Goal: Task Accomplishment & Management: Manage account settings

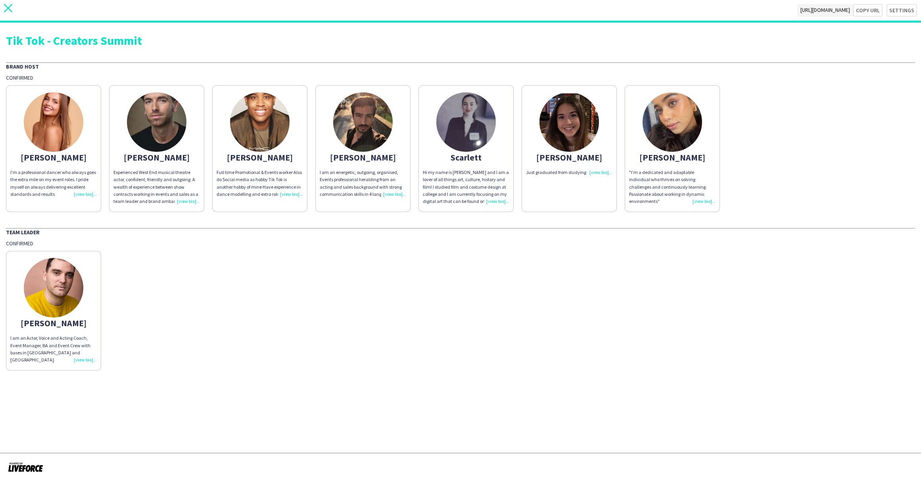
click at [5, 6] on icon "close" at bounding box center [8, 8] width 8 height 8
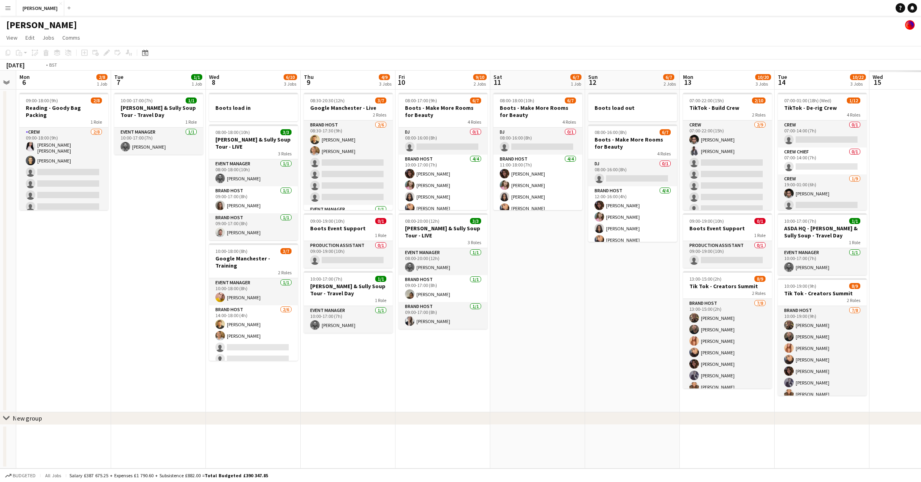
scroll to position [0, 225]
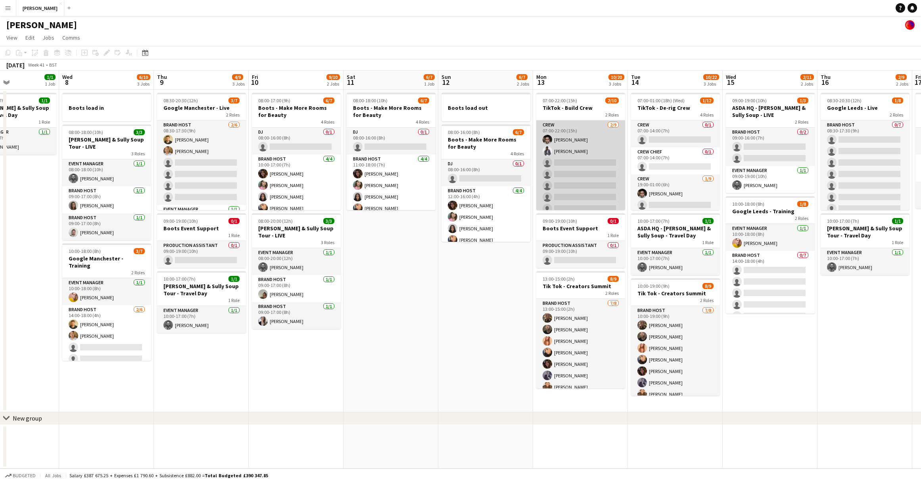
click at [587, 159] on app-card-role "Crew 2/9 07:00-22:00 (15h) Muhammad Rahman Daniel Nwosu single-neutral-actions …" at bounding box center [580, 180] width 89 height 119
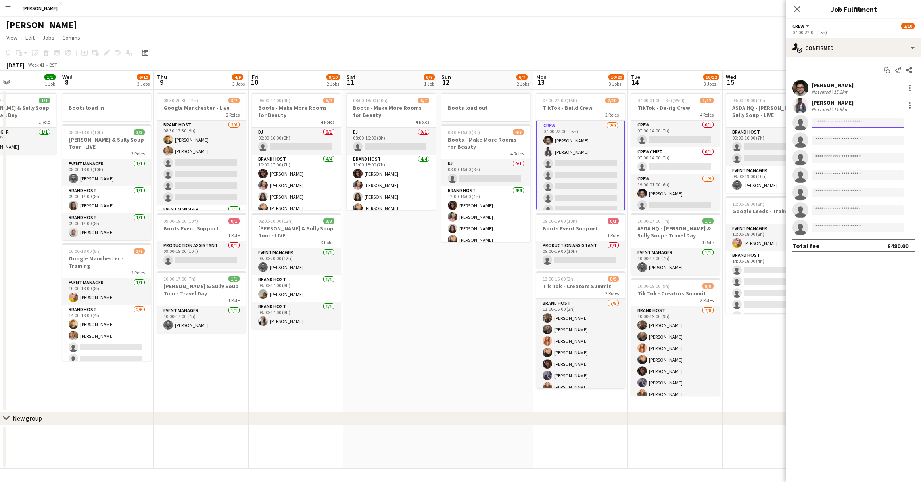
click at [871, 120] on input at bounding box center [858, 123] width 92 height 10
type input "****"
click at [856, 140] on span "[PERSON_NAME][EMAIL_ADDRESS][DOMAIN_NAME]" at bounding box center [857, 141] width 79 height 6
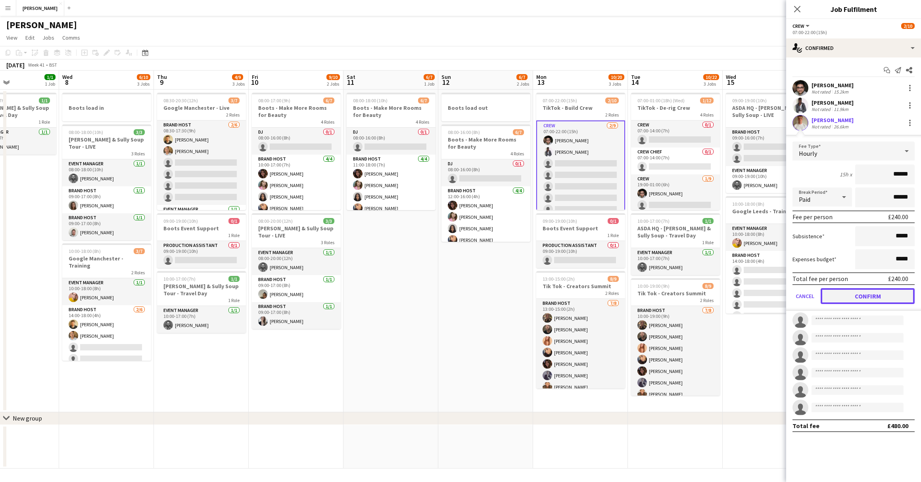
click at [864, 296] on button "Confirm" at bounding box center [868, 296] width 94 height 16
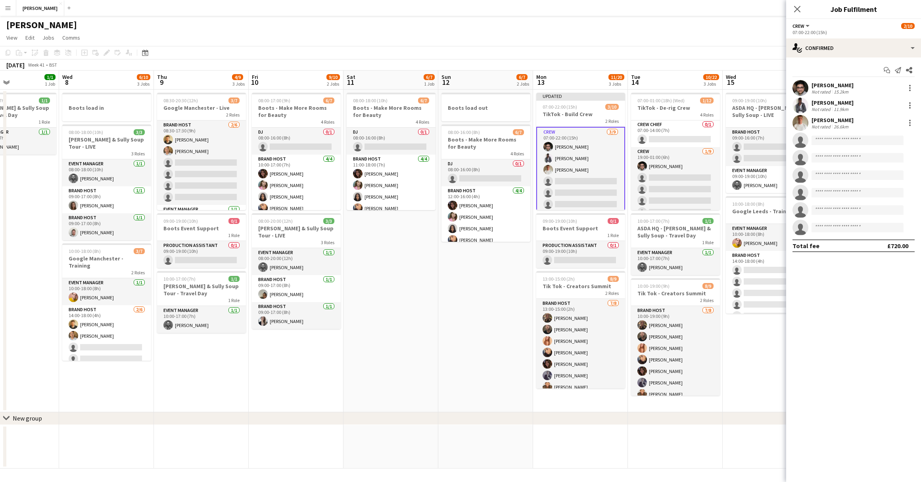
scroll to position [31, 0]
click at [673, 173] on app-card-role "Crew 1/9 19:00-01:00 (6h) Muhammad Rahman single-neutral-actions single-neutral…" at bounding box center [675, 203] width 89 height 119
click at [835, 108] on input at bounding box center [858, 106] width 92 height 10
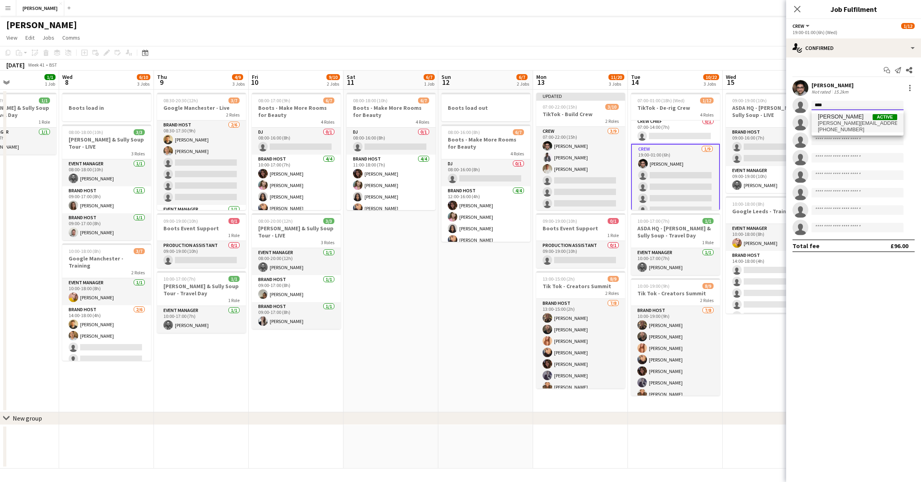
type input "****"
click at [835, 123] on span "[PERSON_NAME][EMAIL_ADDRESS][DOMAIN_NAME]" at bounding box center [857, 123] width 79 height 6
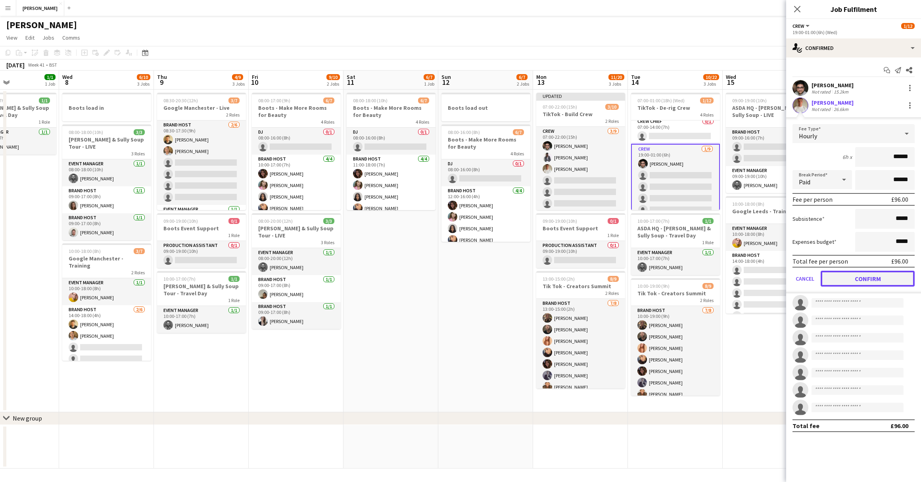
click at [855, 275] on button "Confirm" at bounding box center [868, 279] width 94 height 16
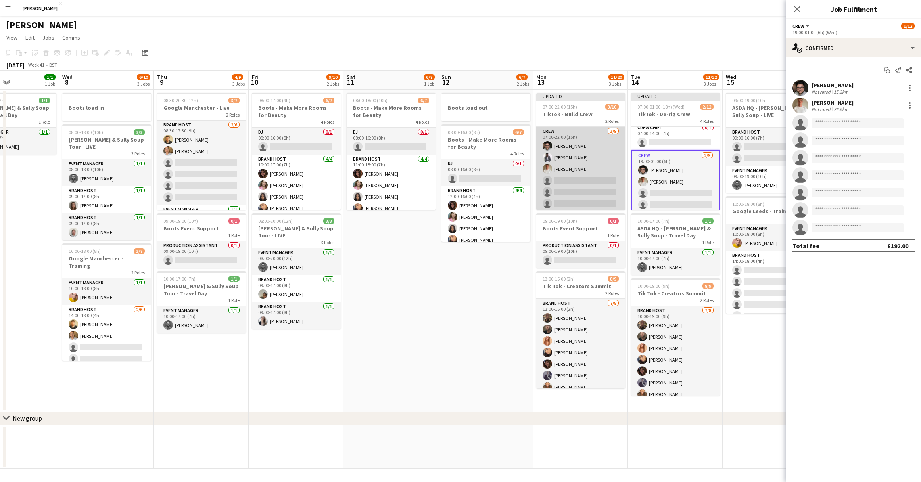
click at [586, 178] on app-card-role "Crew 3/9 07:00-22:00 (15h) Muhammad Rahman Daniel Nwosu Noah Fifield single-neu…" at bounding box center [580, 186] width 89 height 119
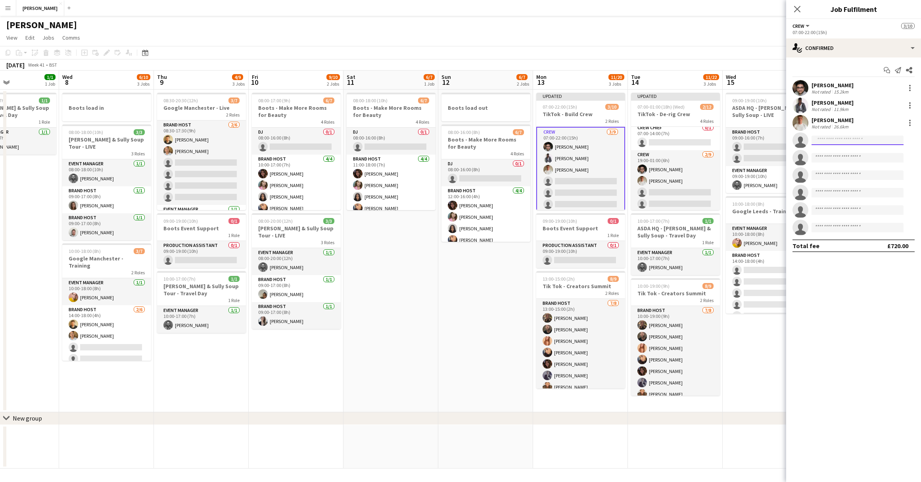
click at [830, 140] on input at bounding box center [858, 141] width 92 height 10
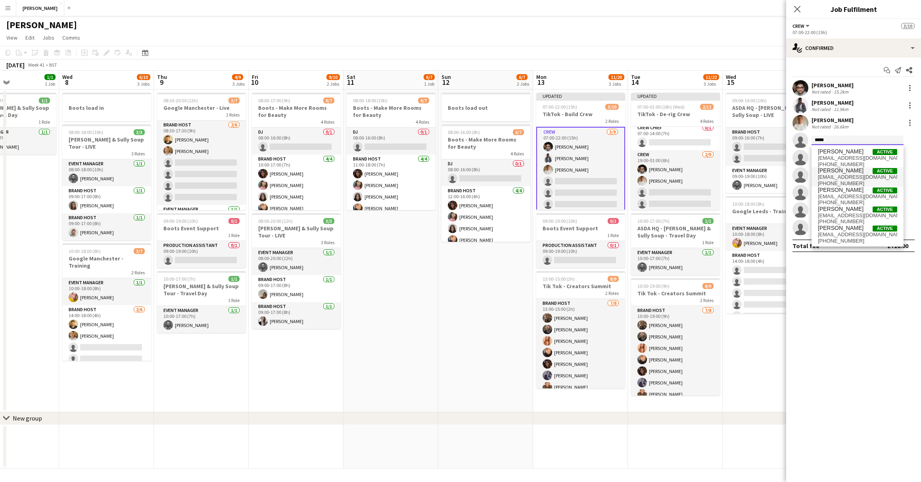
type input "*****"
click at [850, 173] on span "Harry Gagen Active" at bounding box center [857, 170] width 79 height 7
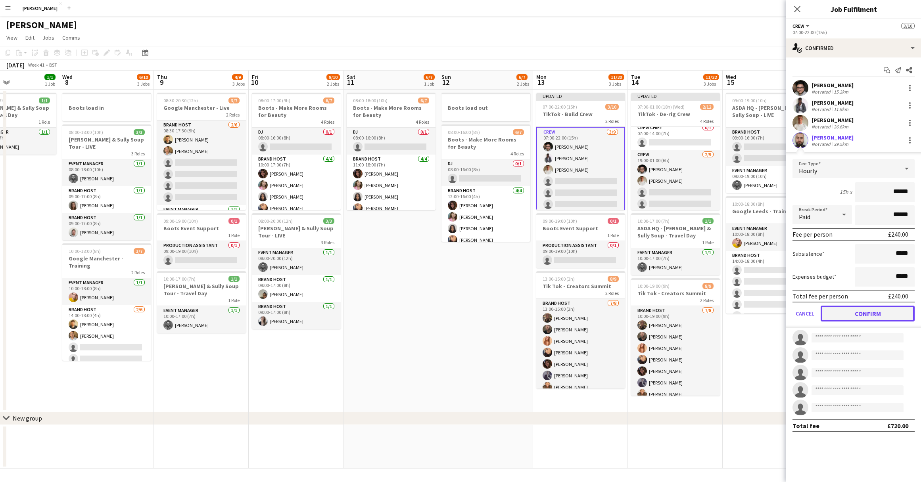
click at [863, 309] on button "Confirm" at bounding box center [868, 314] width 94 height 16
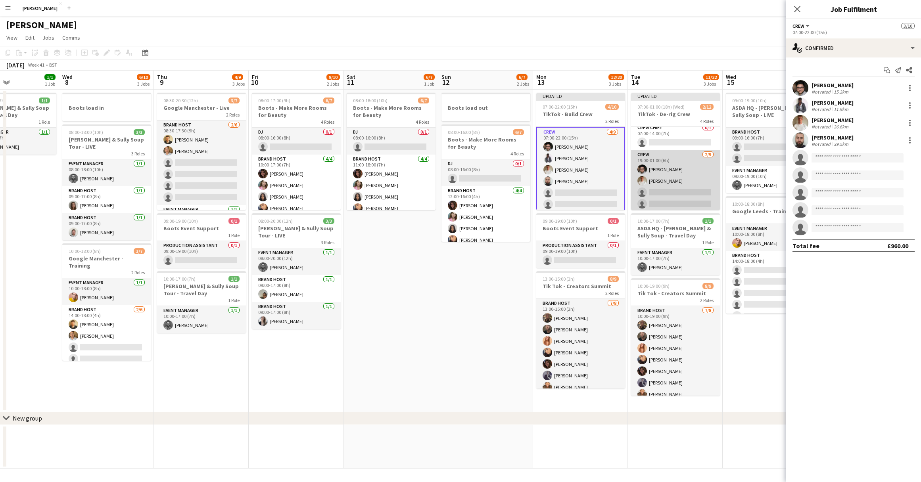
click at [685, 189] on app-card-role "Crew 2/9 19:00-01:00 (6h) Muhammad Rahman Noah Fifield single-neutral-actions s…" at bounding box center [675, 209] width 89 height 119
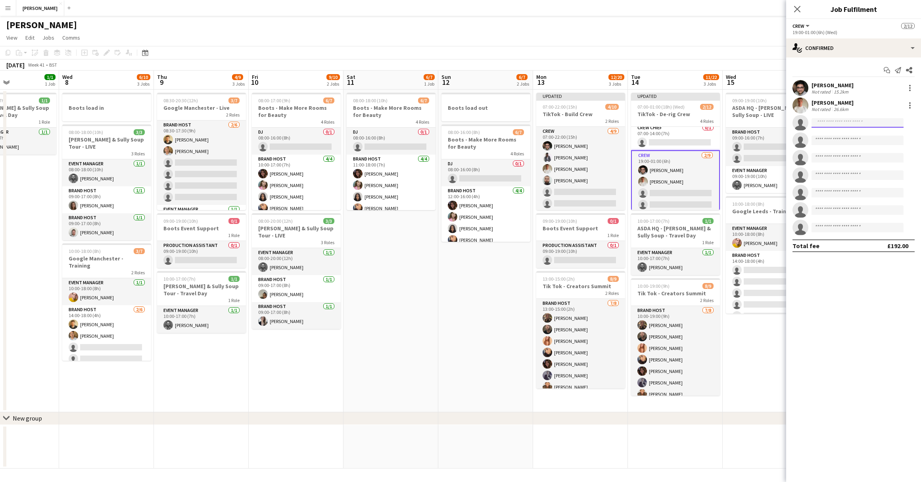
click at [848, 122] on input at bounding box center [858, 123] width 92 height 10
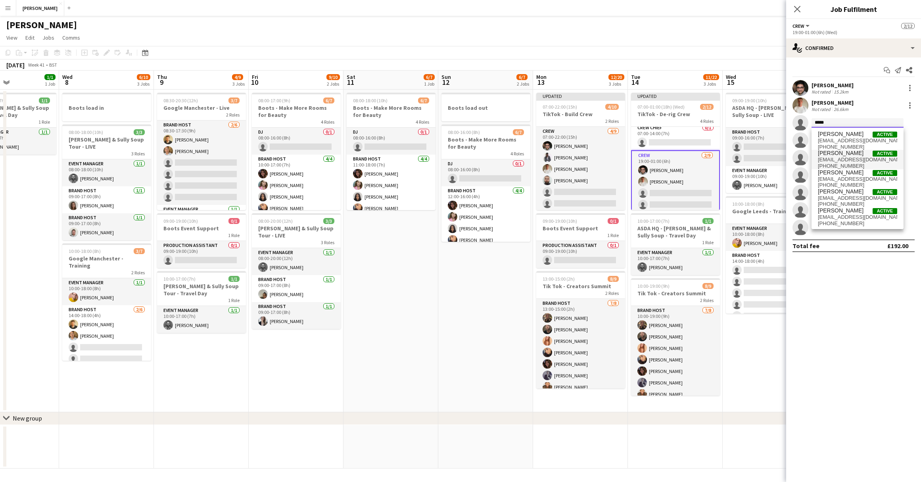
type input "*****"
click at [852, 157] on span "[EMAIL_ADDRESS][DOMAIN_NAME]" at bounding box center [857, 160] width 79 height 6
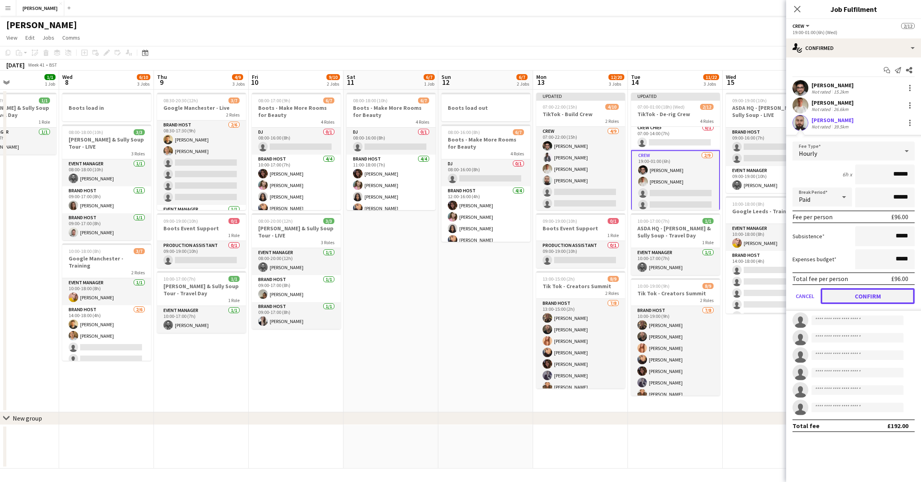
click at [854, 294] on button "Confirm" at bounding box center [868, 296] width 94 height 16
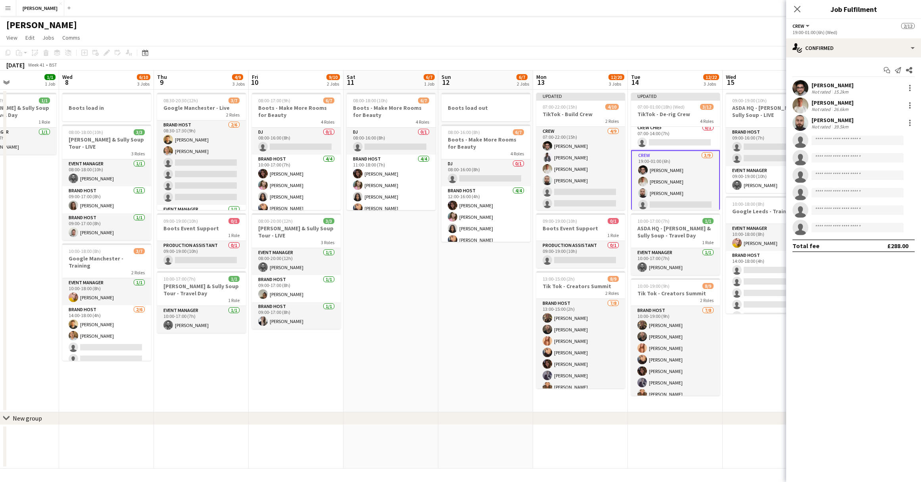
click at [741, 359] on app-date-cell "09:00-19:00 (10h) 1/3 ASDA HQ - Cully & Sully Soup - LIVE 2 Roles Brand Host 0/…" at bounding box center [770, 251] width 95 height 323
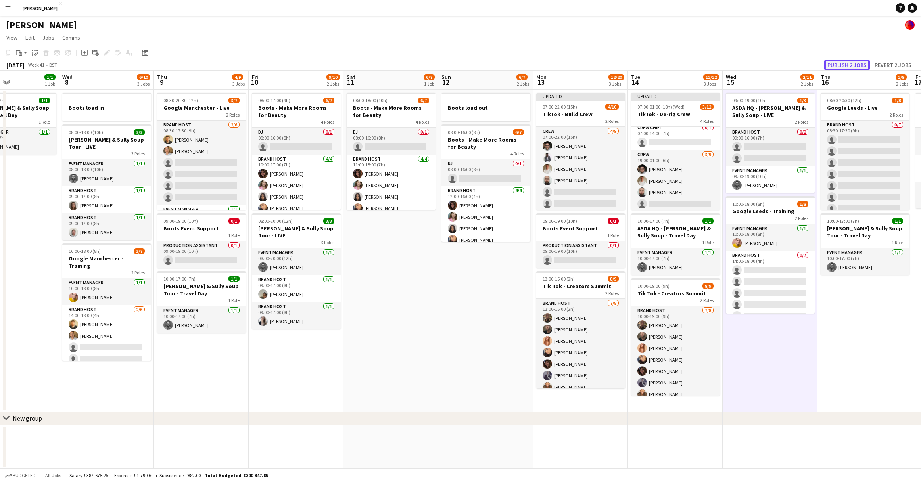
click at [860, 64] on button "Publish 2 jobs" at bounding box center [847, 65] width 46 height 10
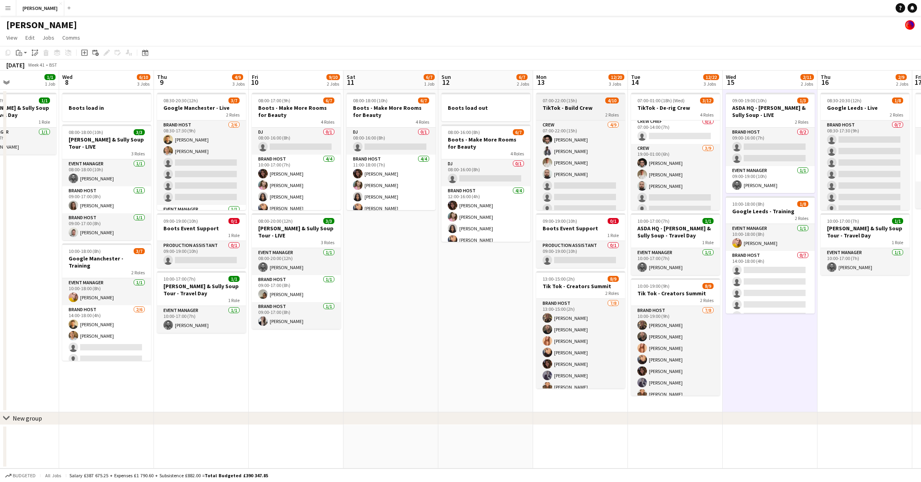
click at [588, 115] on div "2 Roles" at bounding box center [580, 114] width 89 height 6
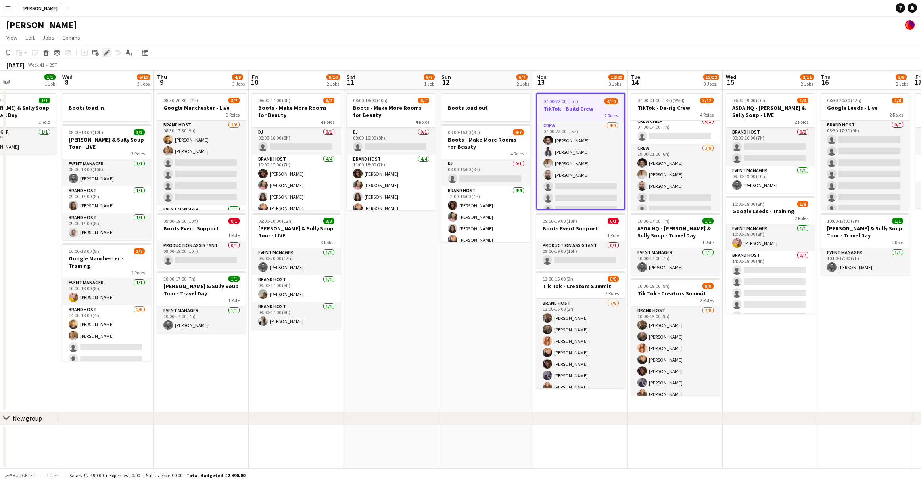
click at [105, 52] on icon "Edit" at bounding box center [107, 53] width 6 height 6
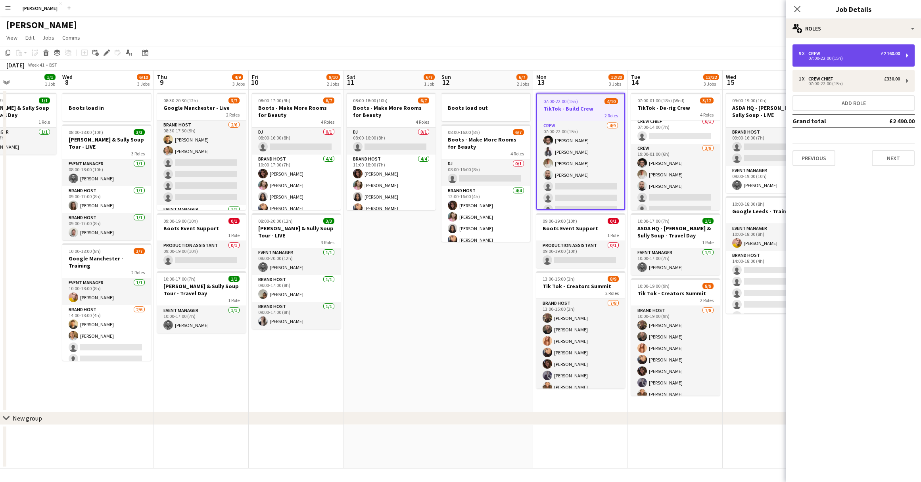
click at [855, 54] on div "9 x Crew £2 160.00" at bounding box center [849, 54] width 101 height 6
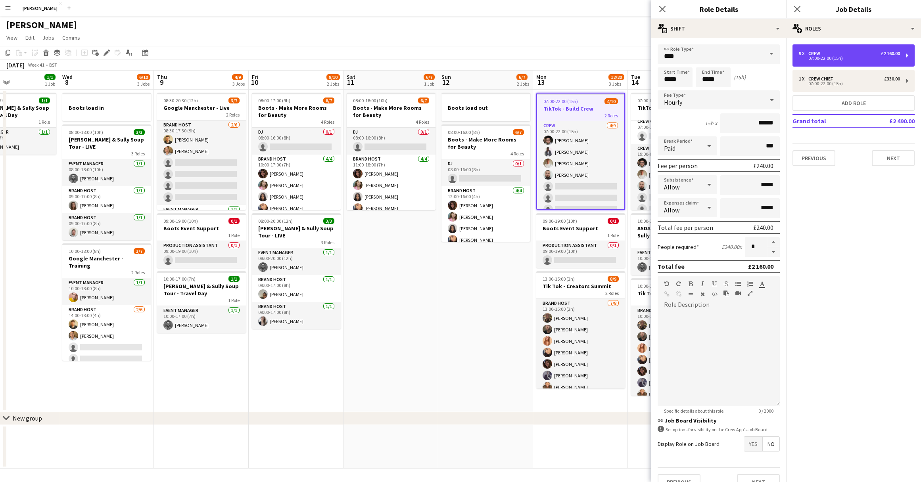
scroll to position [13, 0]
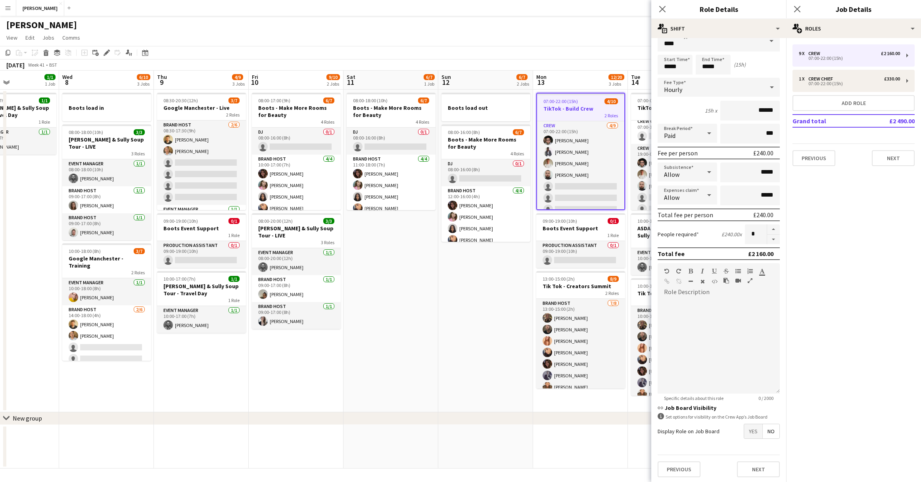
click at [753, 429] on span "Yes" at bounding box center [753, 431] width 18 height 14
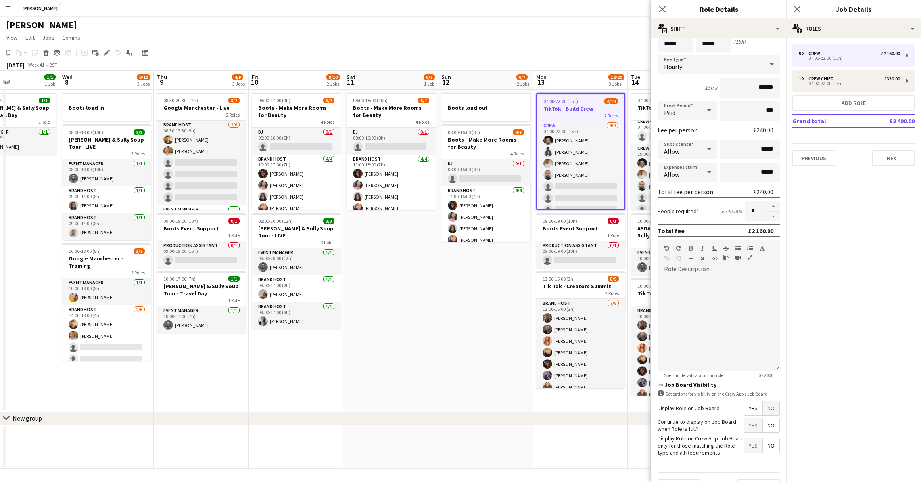
scroll to position [55, 0]
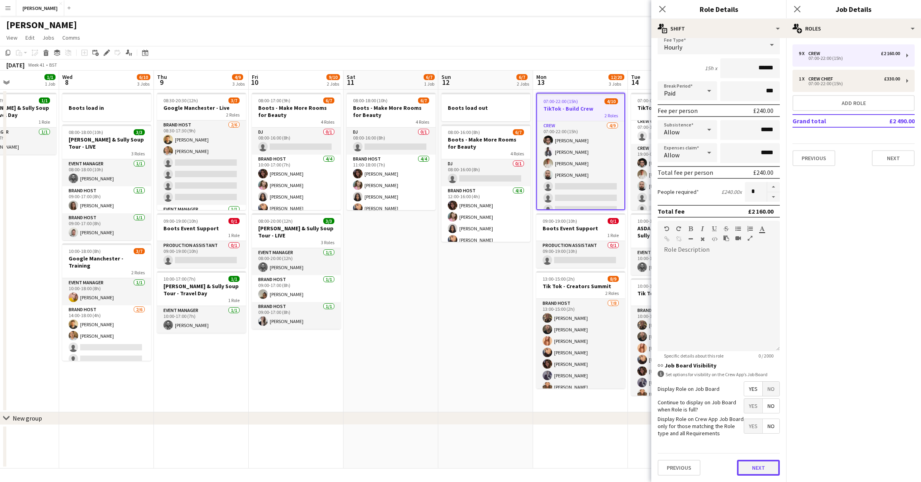
click at [750, 473] on button "Next" at bounding box center [758, 468] width 43 height 16
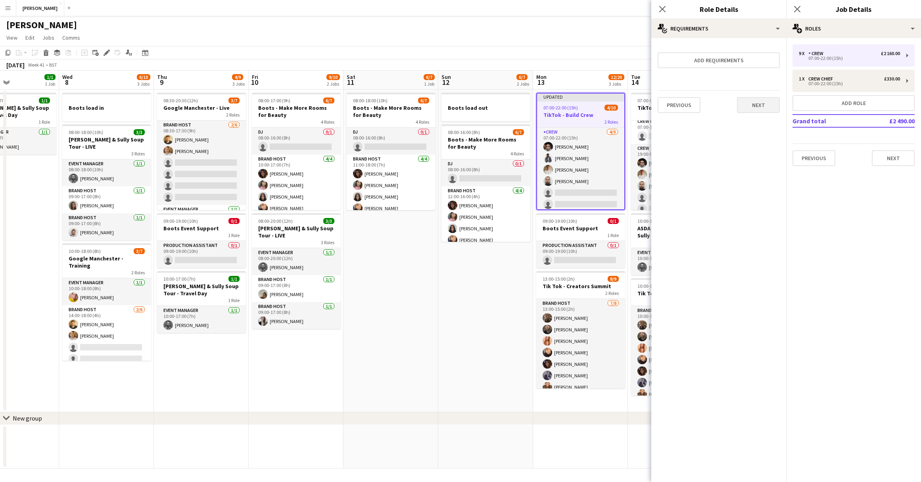
scroll to position [0, 0]
click at [762, 106] on button "Next" at bounding box center [758, 105] width 43 height 16
click at [764, 99] on button "Finish" at bounding box center [765, 106] width 30 height 16
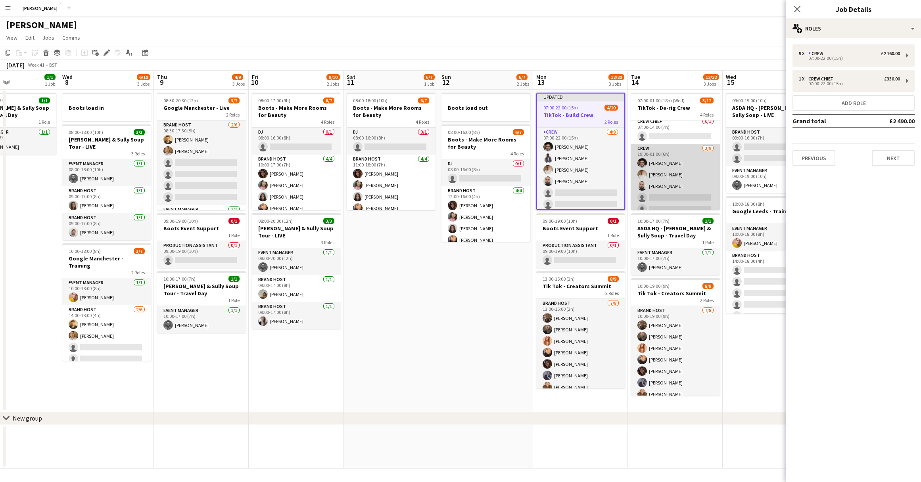
click at [670, 154] on app-card-role "Crew 3/9 19:00-01:00 (6h) Muhammad Rahman Noah Fifield Harry Gagen single-neutr…" at bounding box center [675, 203] width 89 height 119
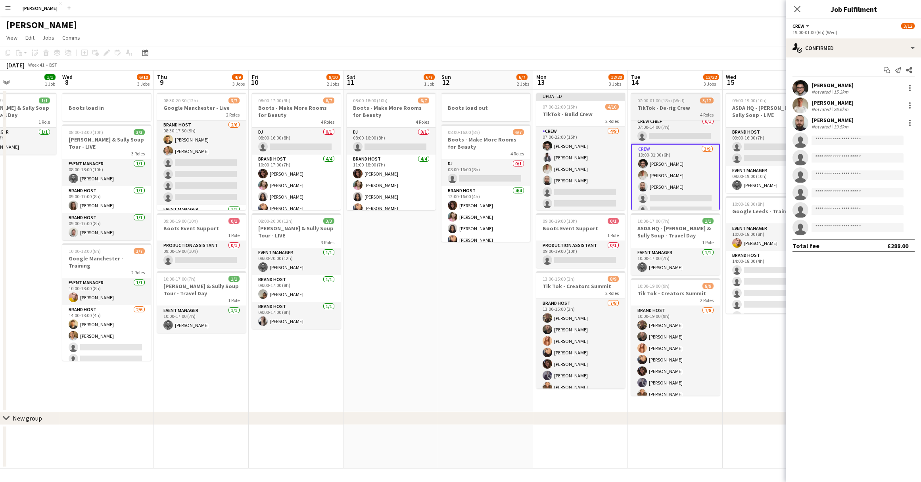
click at [677, 109] on h3 "TikTok - De-rig Crew" at bounding box center [675, 107] width 89 height 7
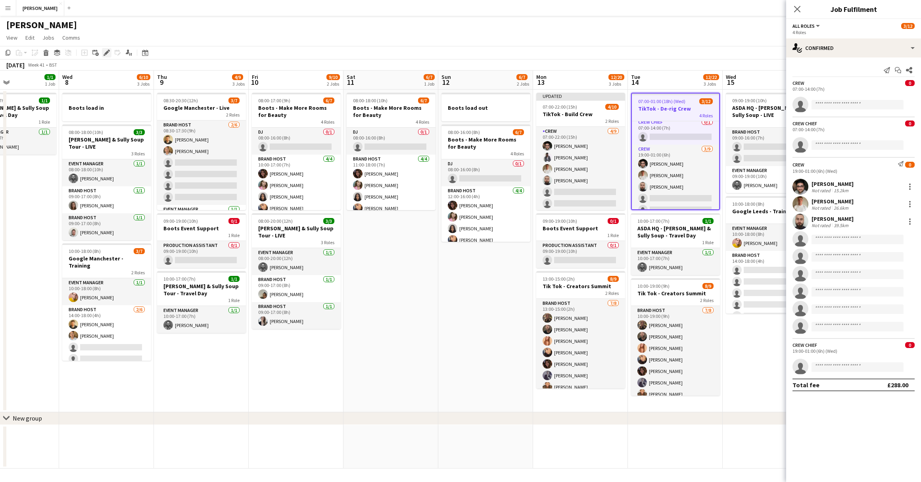
click at [107, 51] on icon at bounding box center [106, 53] width 4 height 4
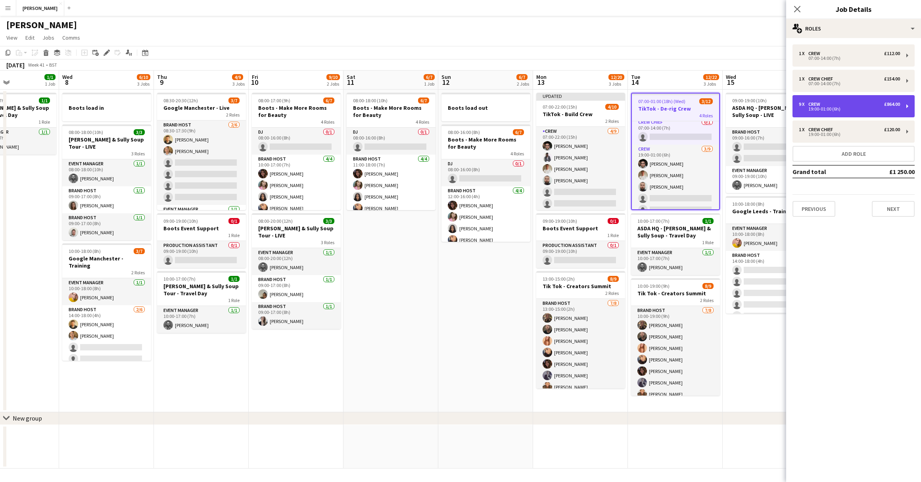
click at [858, 104] on div "9 x Crew £864.00" at bounding box center [849, 105] width 101 height 6
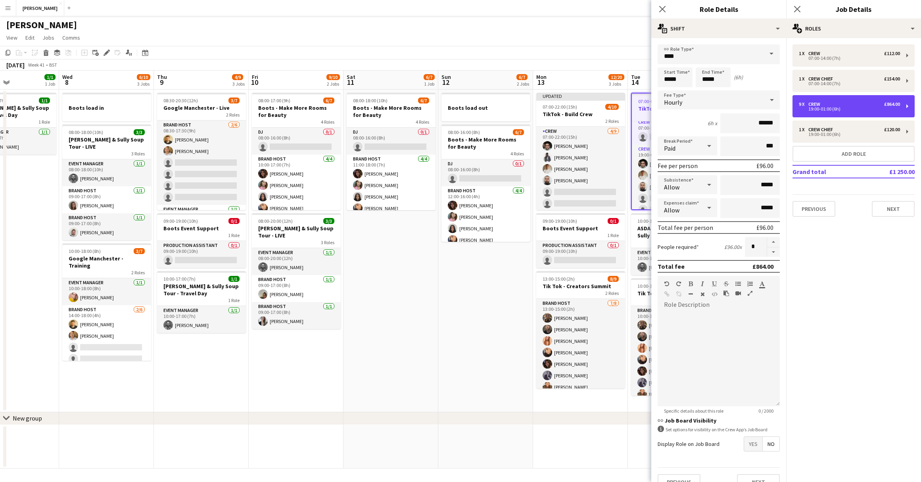
scroll to position [14, 0]
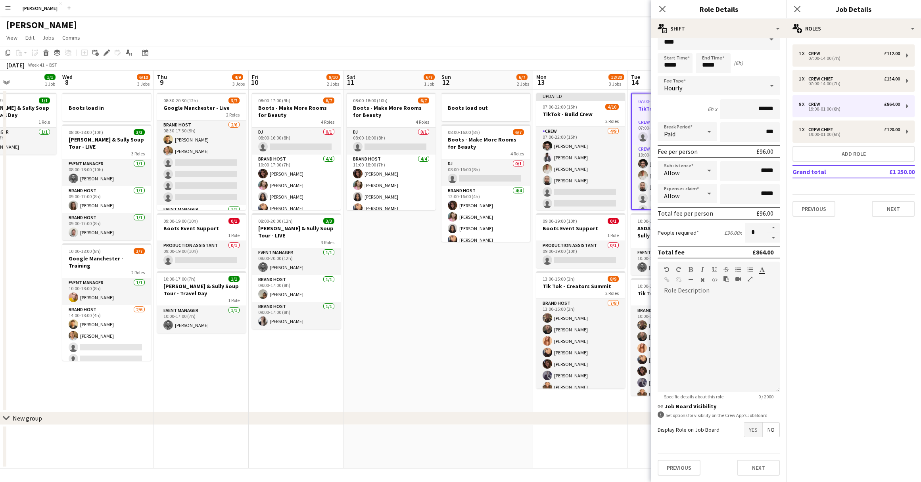
click at [771, 428] on span "No" at bounding box center [771, 430] width 17 height 14
click at [751, 431] on span "Yes" at bounding box center [753, 430] width 18 height 14
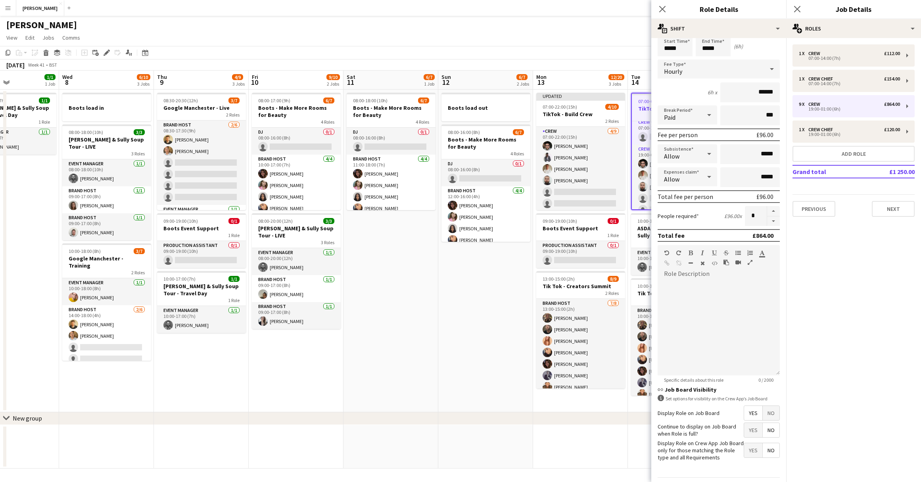
scroll to position [55, 0]
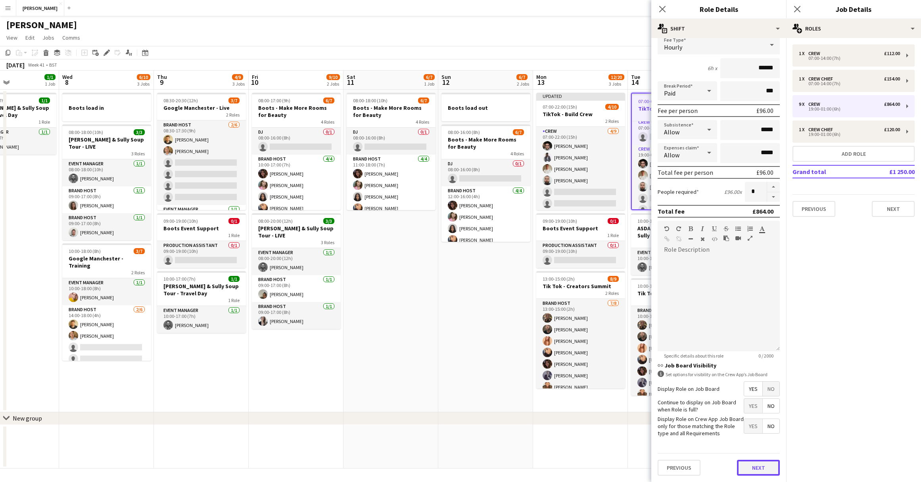
click at [763, 469] on button "Next" at bounding box center [758, 468] width 43 height 16
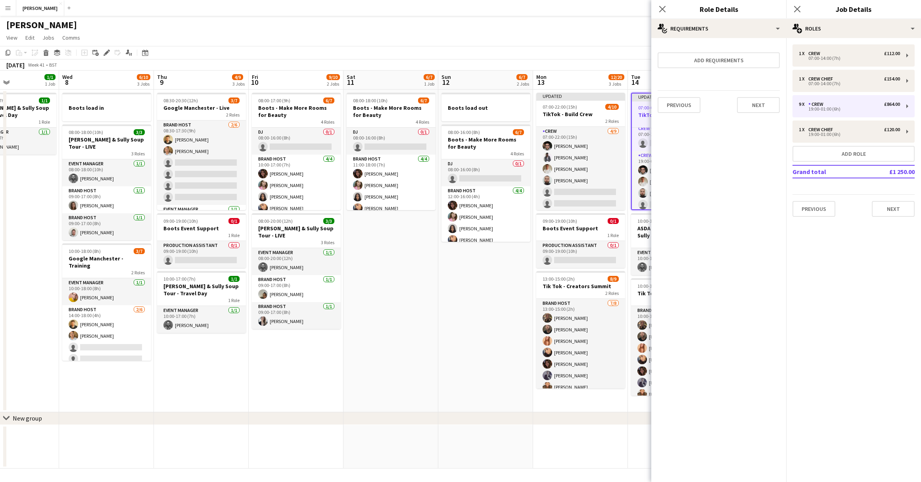
scroll to position [0, 0]
click at [769, 100] on button "Next" at bounding box center [758, 105] width 43 height 16
click at [768, 110] on button "Finish" at bounding box center [765, 106] width 30 height 16
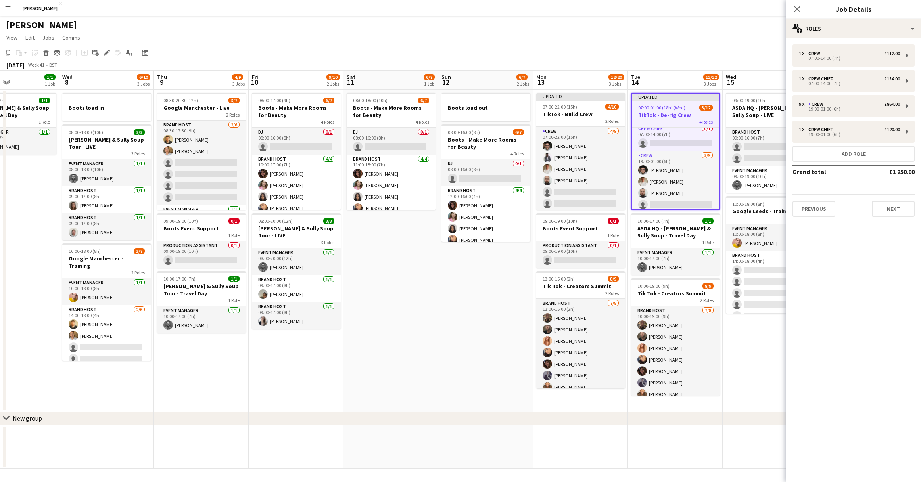
click at [487, 296] on app-date-cell "Boots load out 08:00-16:00 (8h) 6/7 Boots - Make More Rooms for Beauty 4 Roles …" at bounding box center [485, 251] width 95 height 323
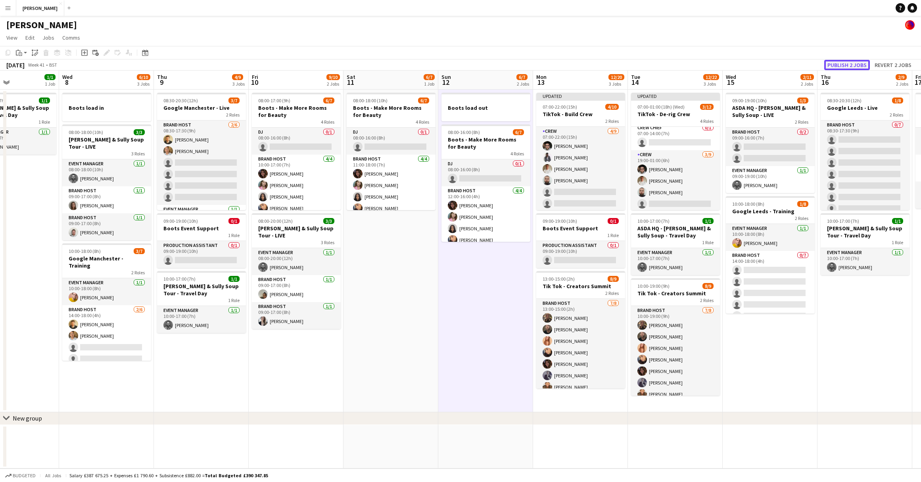
click at [848, 67] on button "Publish 2 jobs" at bounding box center [847, 65] width 46 height 10
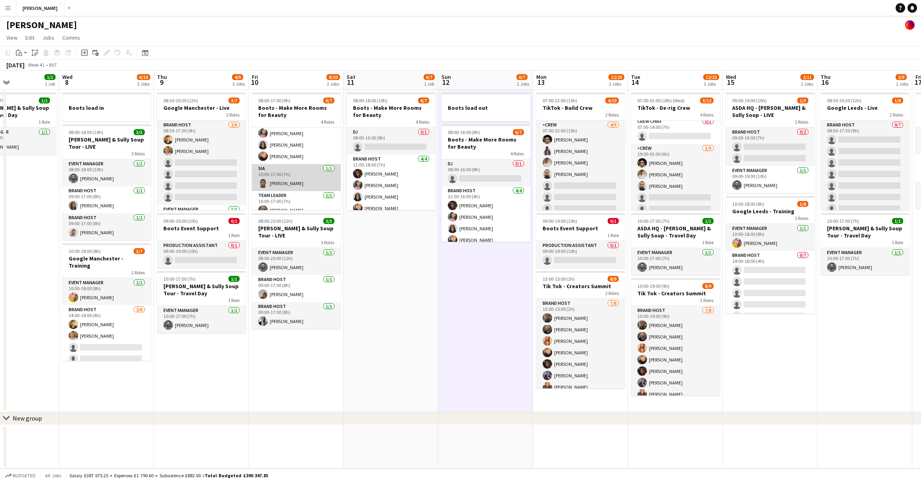
scroll to position [54, 0]
click at [308, 178] on app-card-role "SIA 1/1 10:00-17:00 (7h) kingsley Ezenwenyi" at bounding box center [296, 176] width 89 height 27
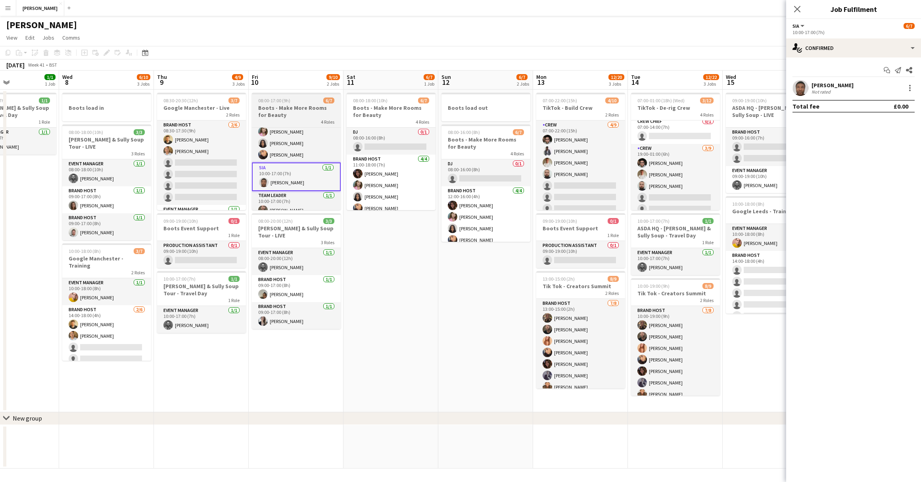
click at [288, 111] on h3 "Boots - Make More Rooms for Beauty" at bounding box center [296, 111] width 89 height 14
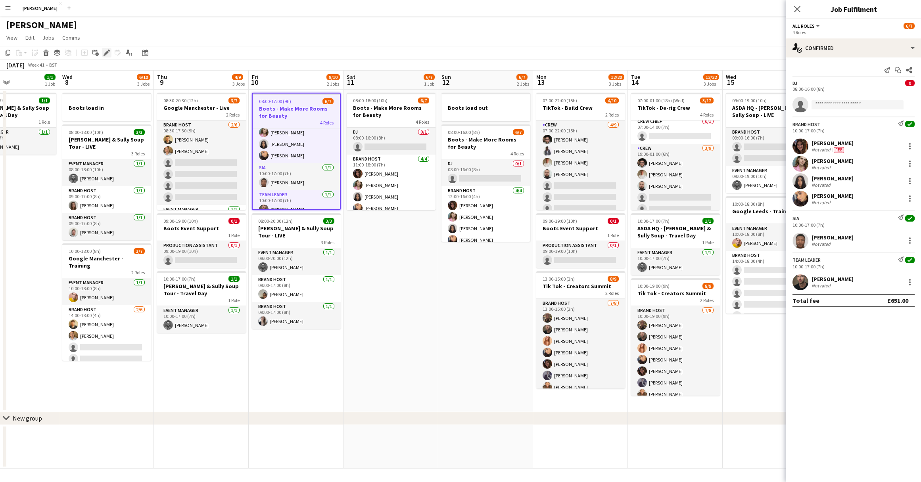
click at [106, 52] on icon at bounding box center [106, 53] width 4 height 4
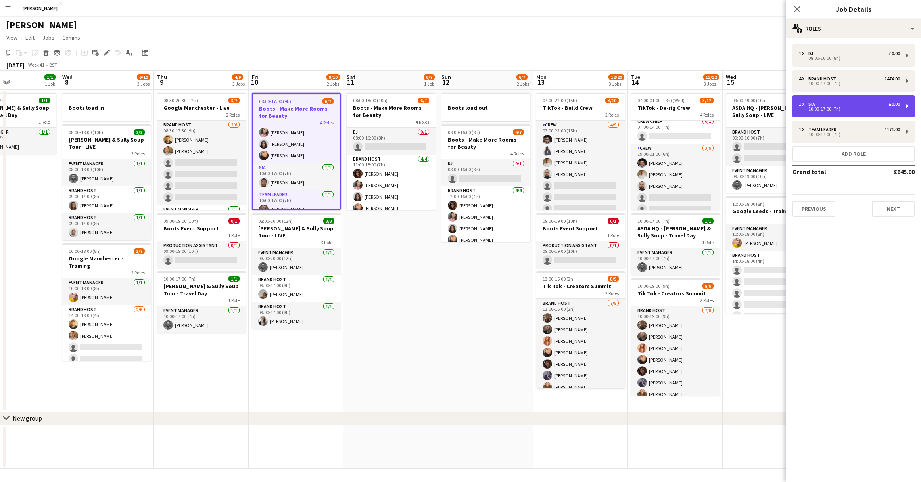
click at [873, 110] on div "10:00-17:00 (7h)" at bounding box center [849, 109] width 101 height 4
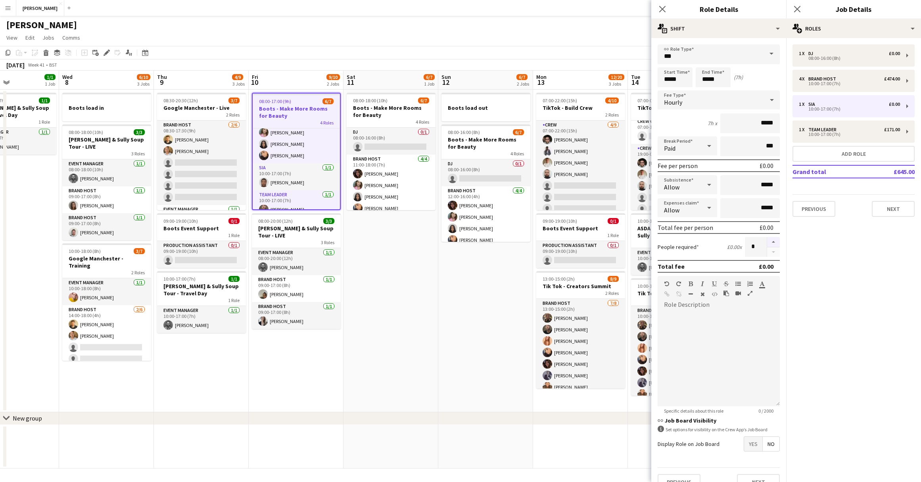
click at [773, 240] on button "button" at bounding box center [773, 242] width 13 height 10
type input "*"
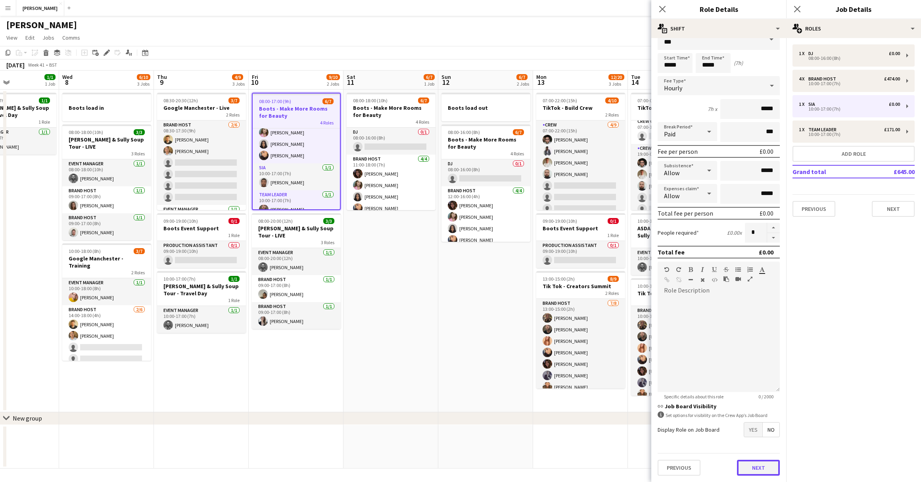
click at [760, 461] on button "Next" at bounding box center [758, 468] width 43 height 16
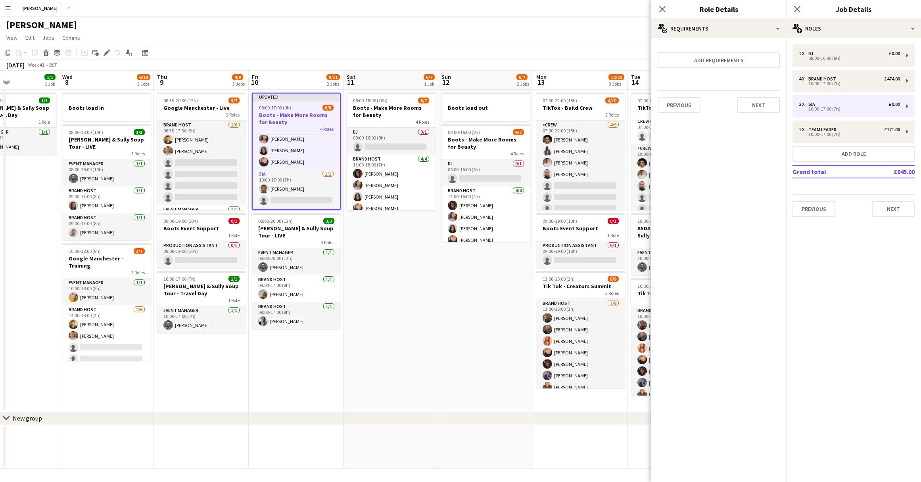
scroll to position [0, 0]
click at [759, 100] on button "Next" at bounding box center [758, 105] width 43 height 16
click at [766, 109] on button "Finish" at bounding box center [765, 106] width 30 height 16
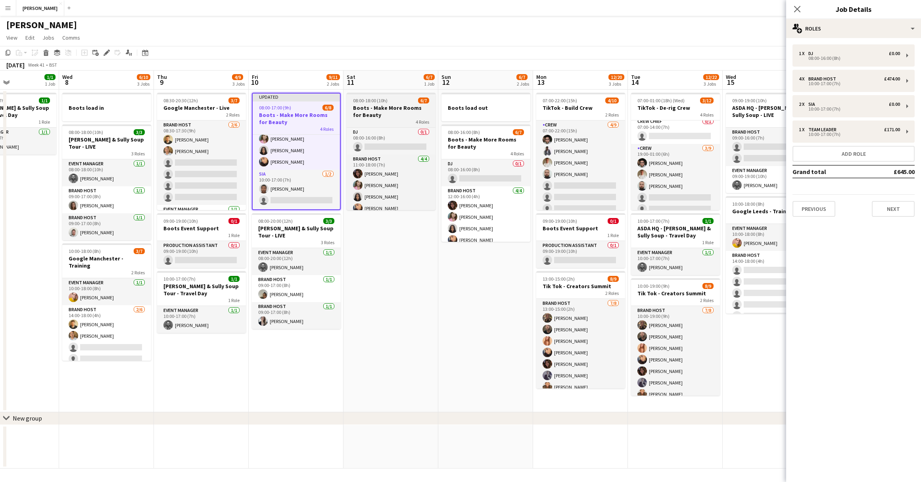
click at [399, 118] on h3 "Boots - Make More Rooms for Beauty" at bounding box center [391, 111] width 89 height 14
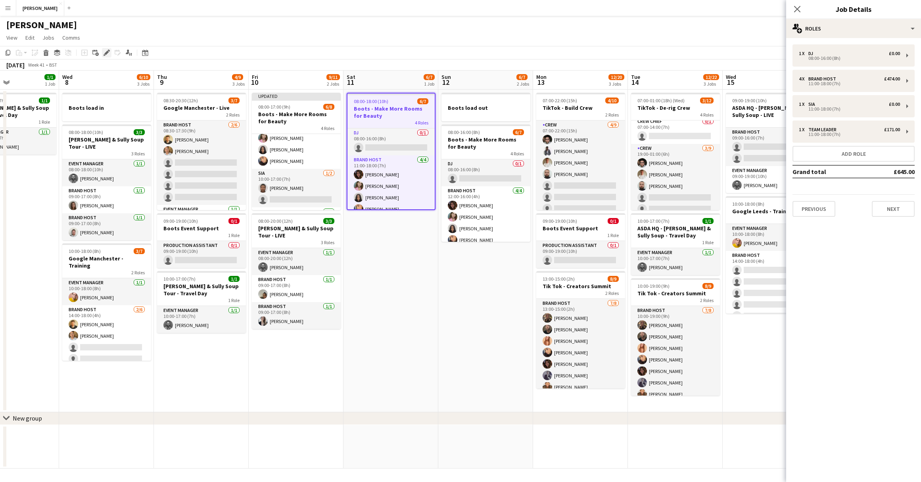
click at [107, 54] on icon at bounding box center [106, 53] width 4 height 4
click at [872, 103] on div "1 x SIA £0.00" at bounding box center [849, 105] width 101 height 6
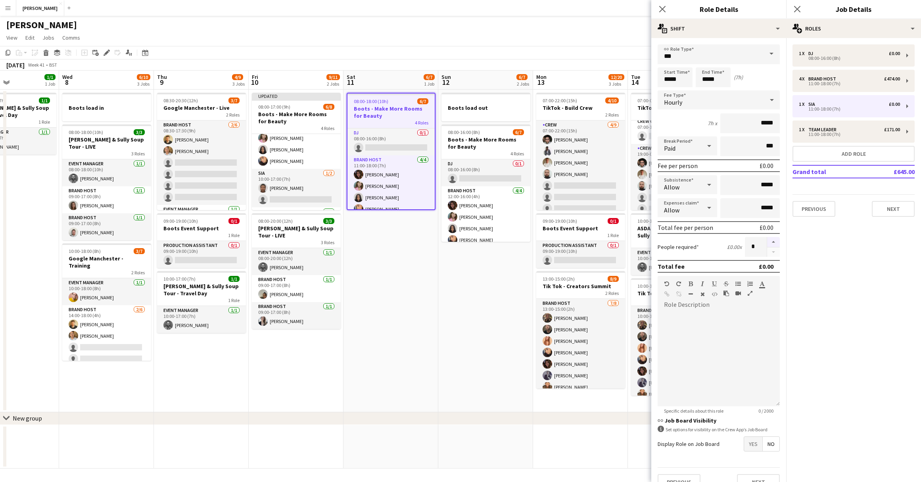
click at [773, 240] on button "button" at bounding box center [773, 242] width 13 height 10
type input "*"
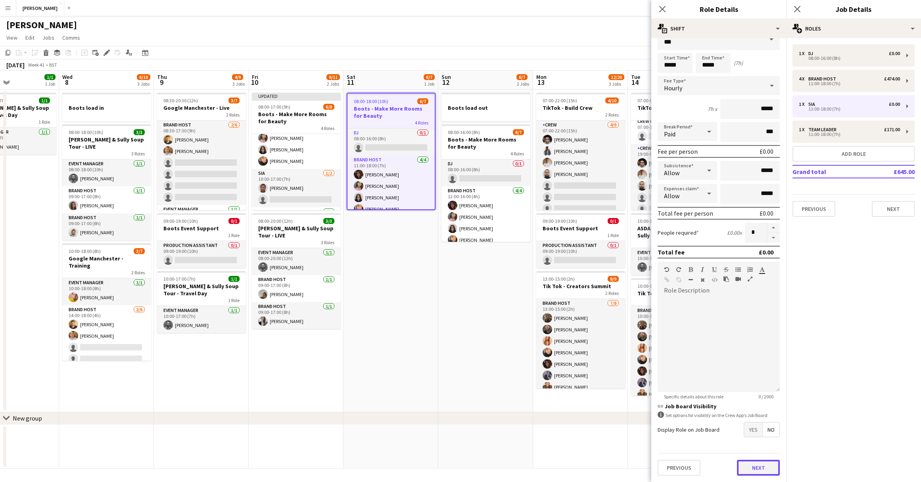
click at [762, 466] on button "Next" at bounding box center [758, 468] width 43 height 16
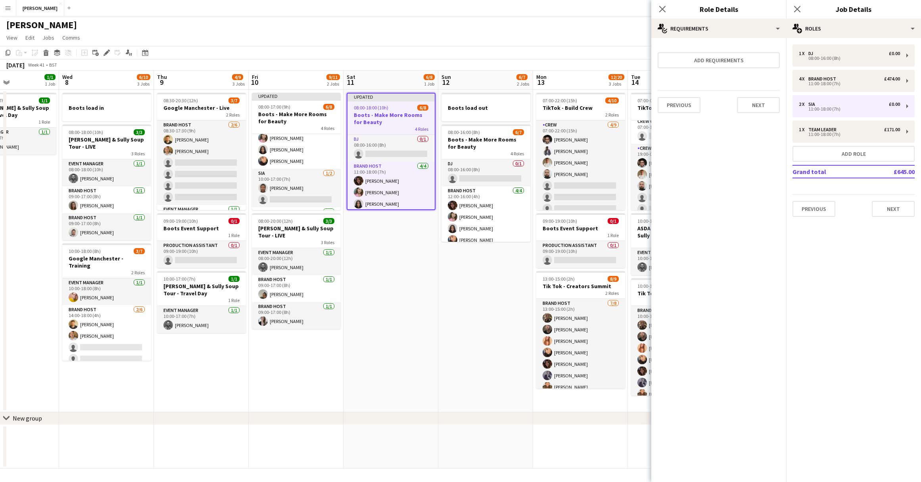
scroll to position [0, 0]
click at [758, 105] on button "Next" at bounding box center [758, 105] width 43 height 16
click at [768, 104] on button "Finish" at bounding box center [765, 106] width 30 height 16
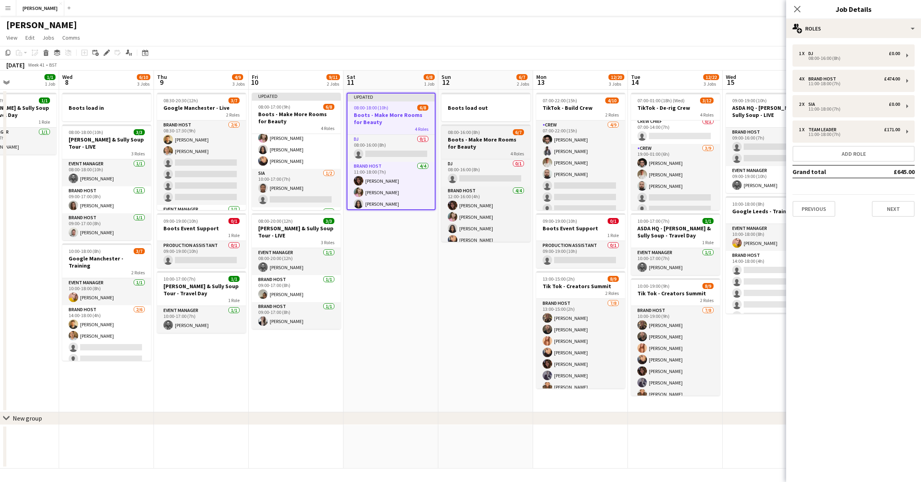
click at [499, 134] on div "08:00-16:00 (8h) 6/7" at bounding box center [485, 132] width 89 height 6
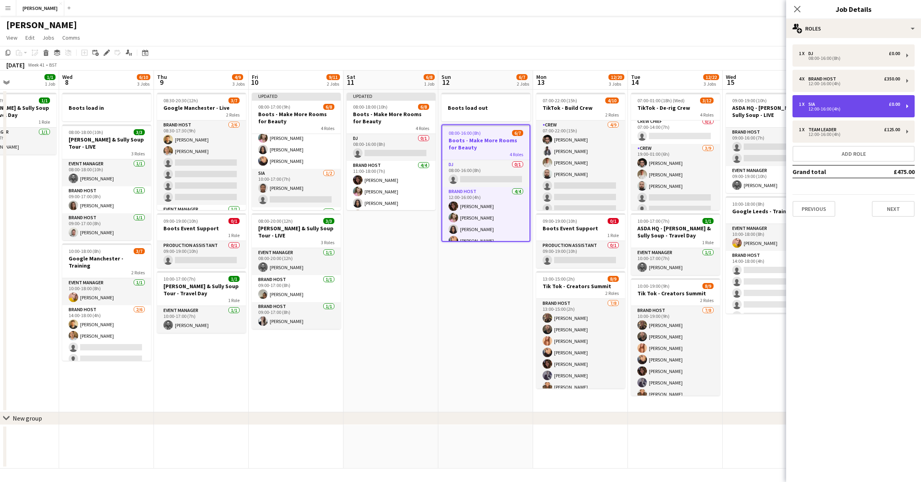
click at [884, 102] on div "1 x SIA £0.00" at bounding box center [849, 105] width 101 height 6
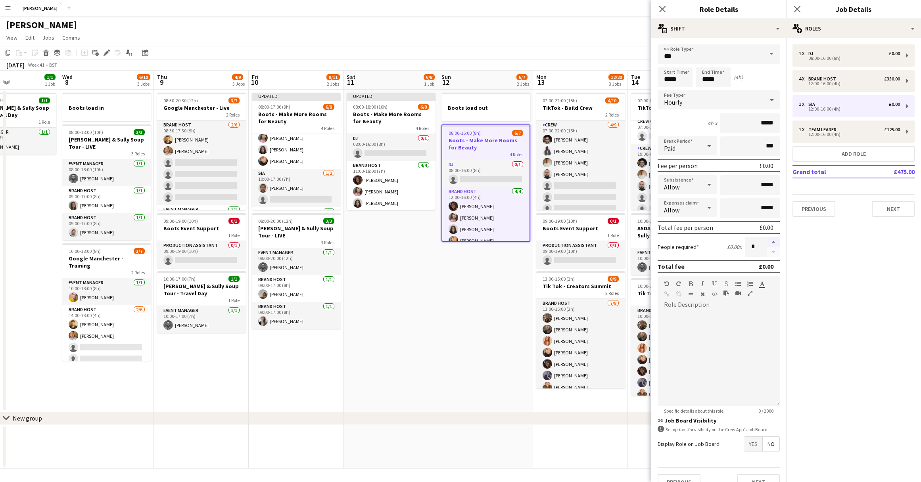
click at [771, 242] on button "button" at bounding box center [773, 242] width 13 height 10
type input "*"
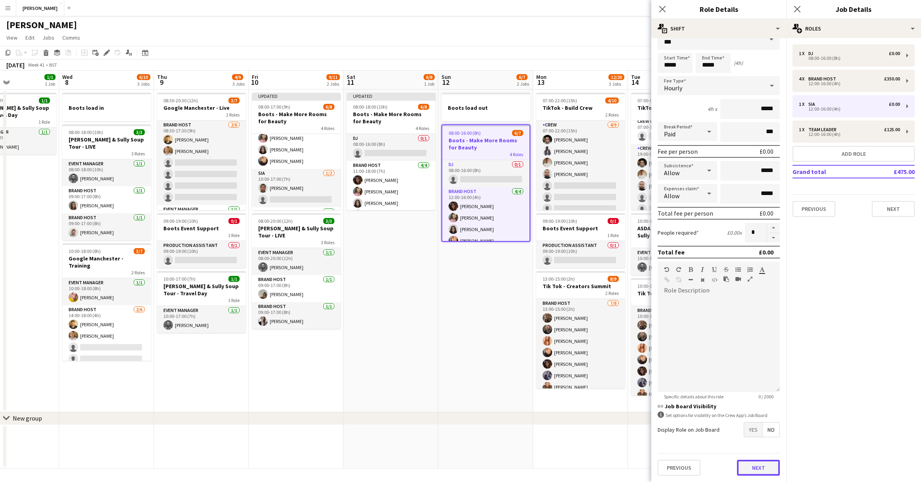
click at [760, 468] on button "Next" at bounding box center [758, 468] width 43 height 16
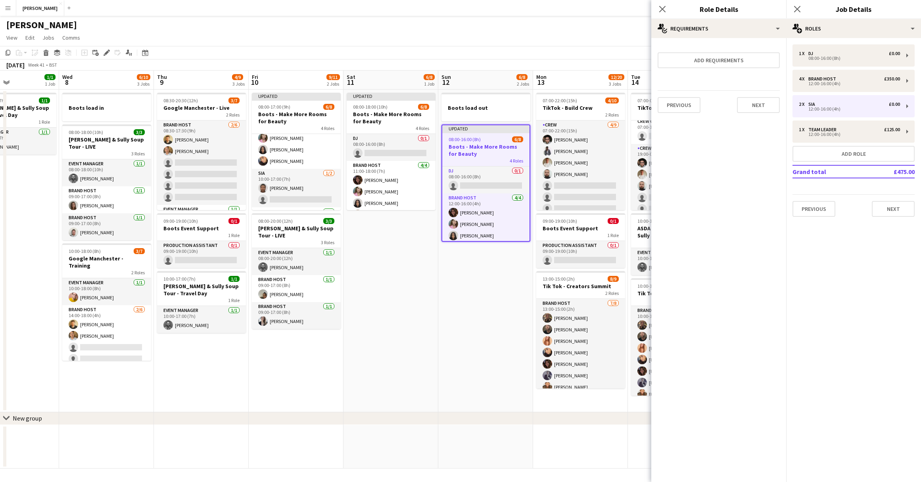
scroll to position [0, 0]
click at [759, 110] on button "Next" at bounding box center [758, 105] width 43 height 16
click at [768, 108] on button "Finish" at bounding box center [765, 106] width 30 height 16
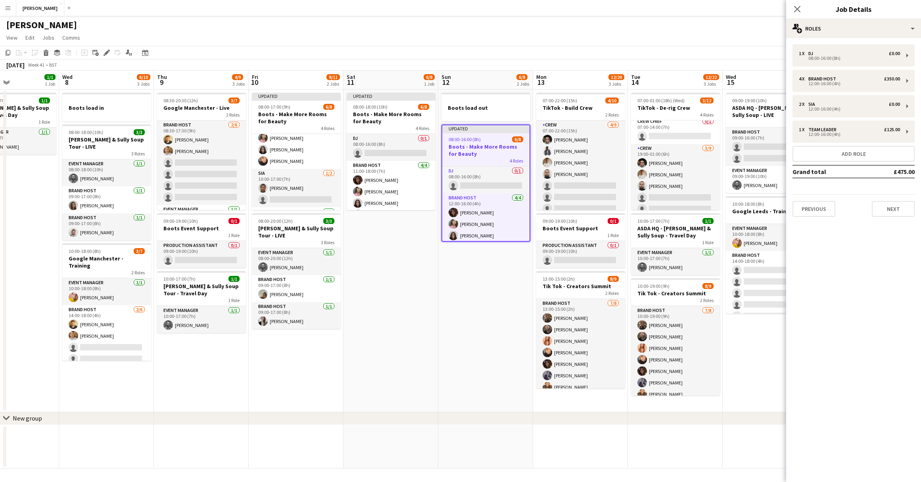
click at [491, 327] on app-date-cell "Boots load out Updated 08:00-16:00 (8h) 6/8 Boots - Make More Rooms for Beauty …" at bounding box center [485, 251] width 95 height 323
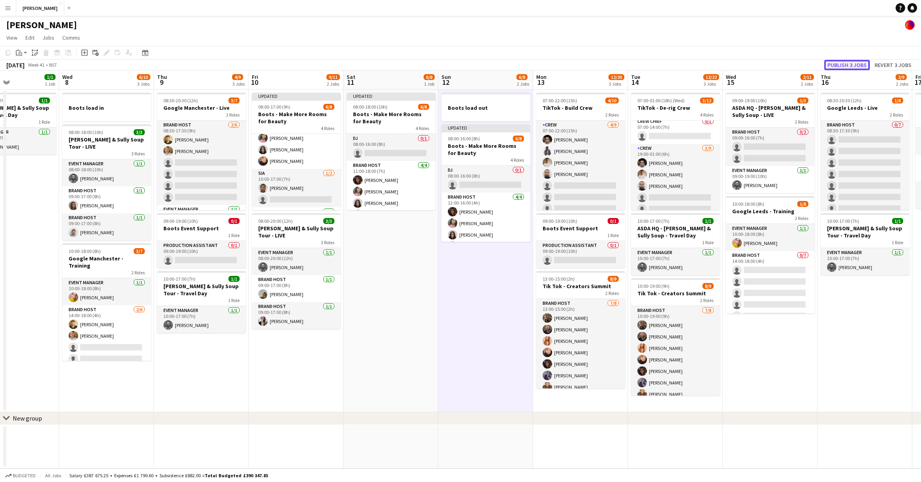
click at [850, 62] on button "Publish 3 jobs" at bounding box center [847, 65] width 46 height 10
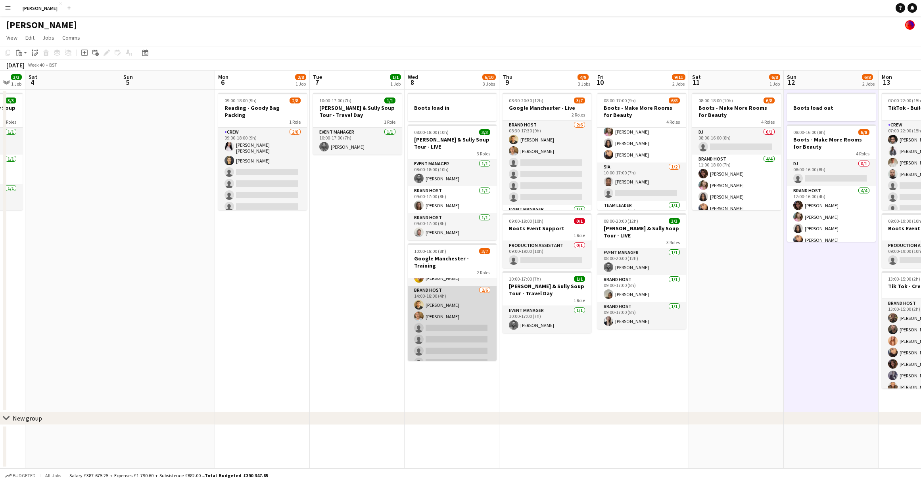
scroll to position [22, 0]
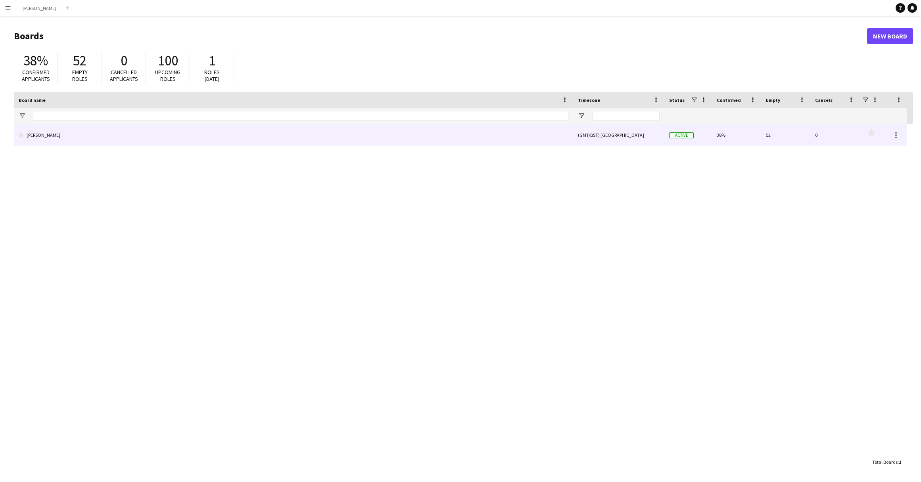
click at [84, 140] on link "[PERSON_NAME]" at bounding box center [294, 135] width 550 height 22
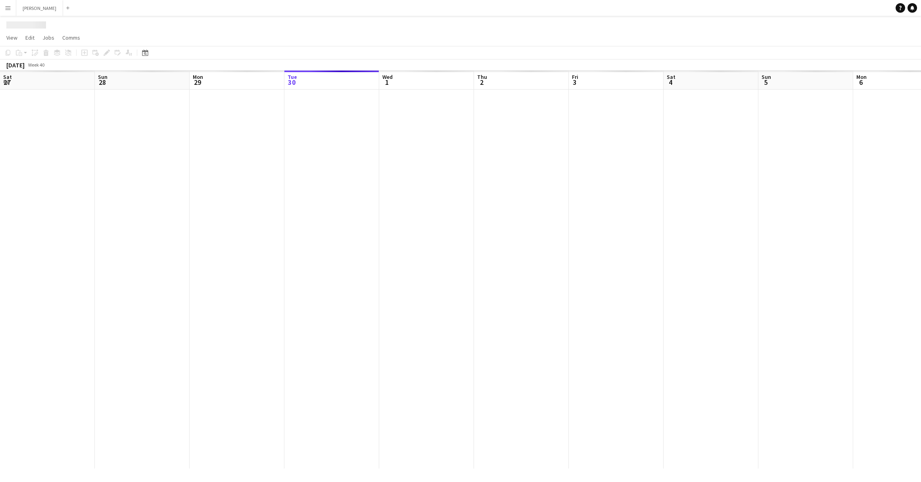
scroll to position [0, 190]
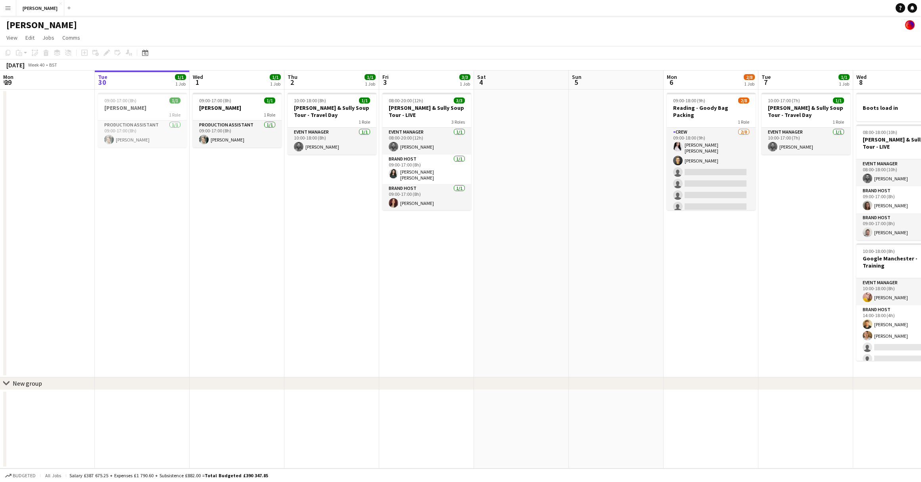
click at [11, 8] on app-icon "Menu" at bounding box center [8, 8] width 6 height 6
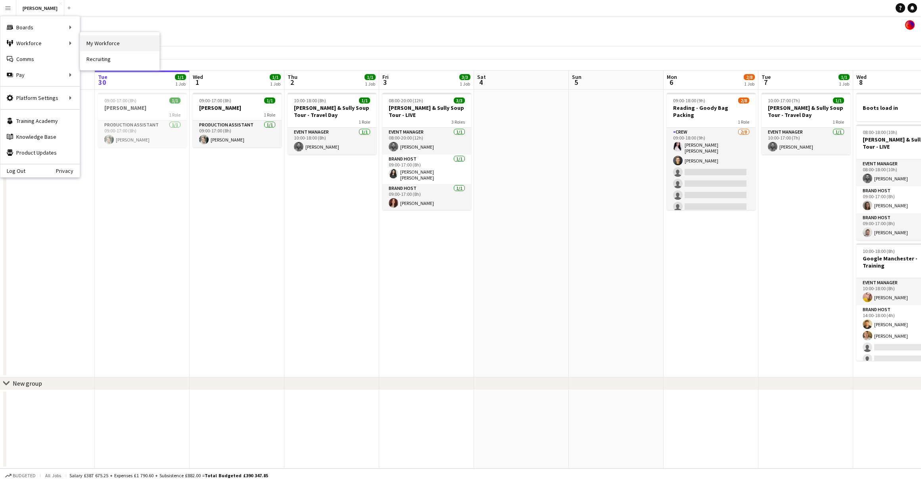
click at [99, 41] on link "My Workforce" at bounding box center [119, 43] width 79 height 16
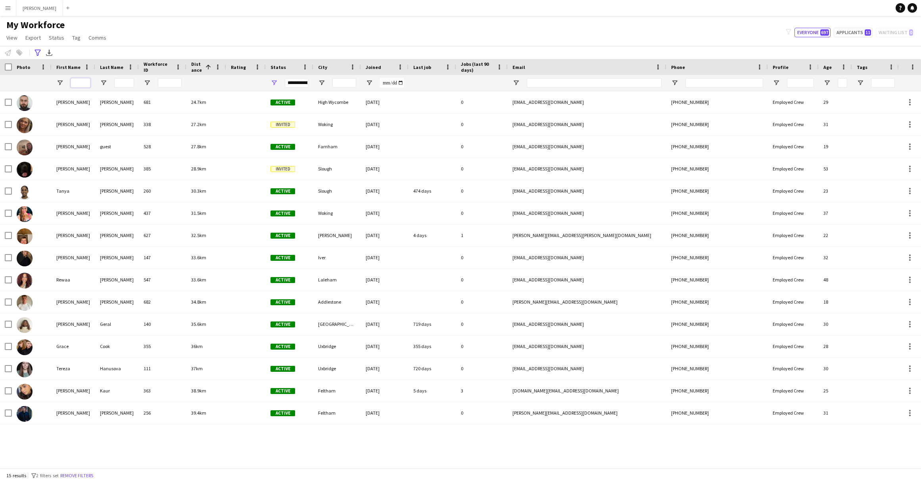
click at [83, 82] on input "First Name Filter Input" at bounding box center [81, 83] width 20 height 10
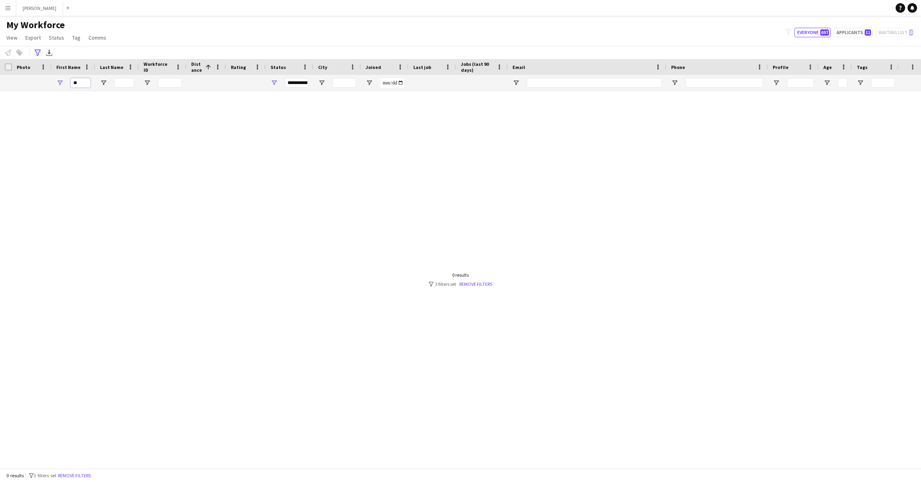
type input "*"
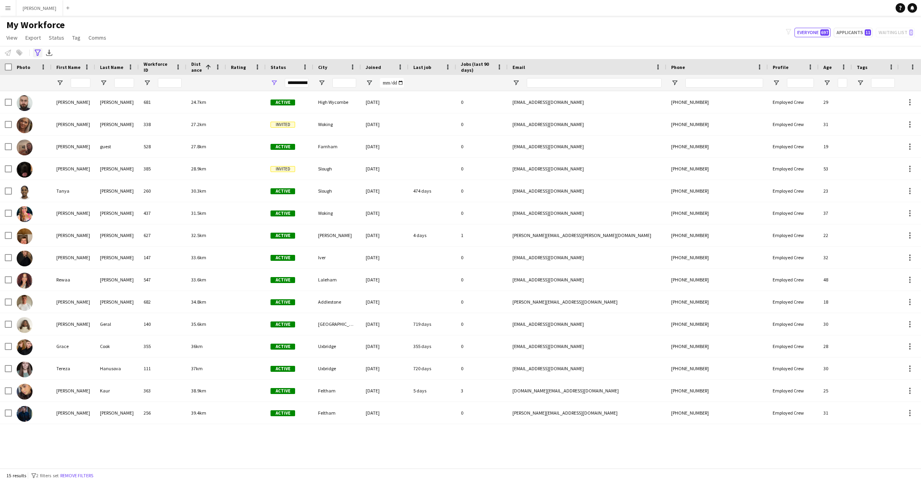
click at [36, 52] on icon "Advanced filters" at bounding box center [38, 53] width 6 height 6
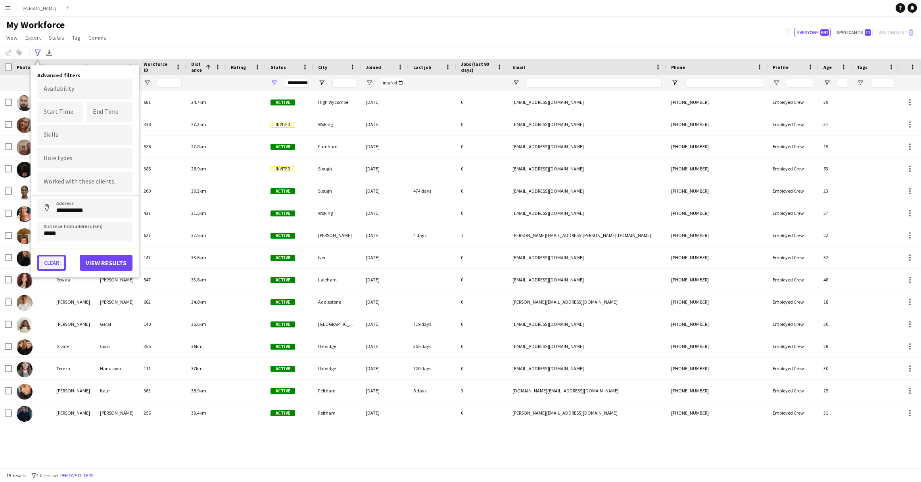
click at [48, 262] on button "Clear" at bounding box center [51, 263] width 29 height 16
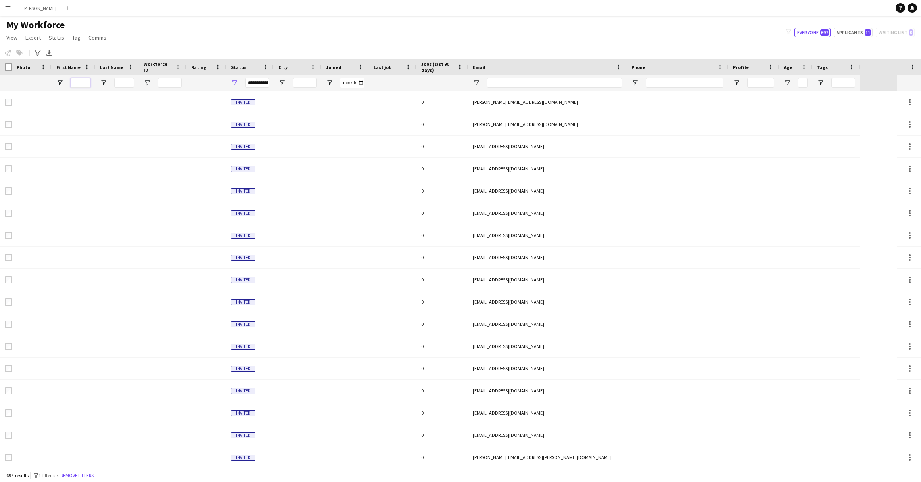
click at [81, 81] on input "First Name Filter Input" at bounding box center [81, 83] width 20 height 10
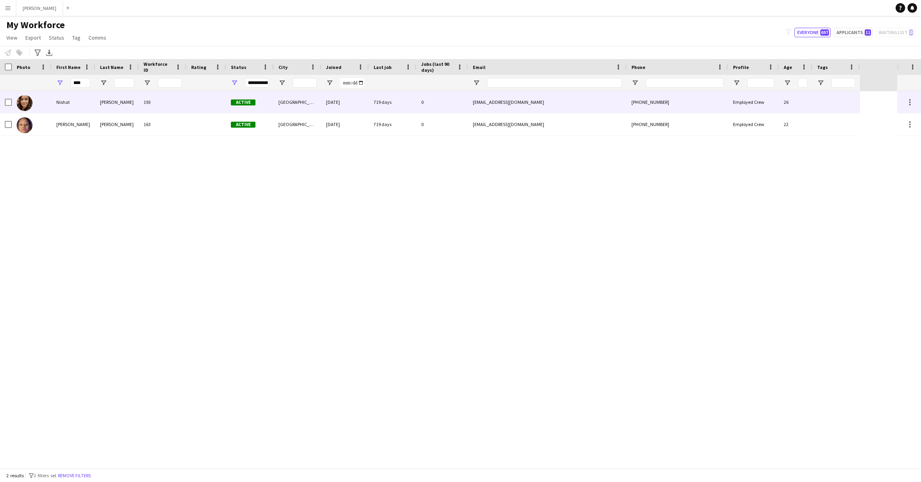
click at [80, 109] on div "Nishat" at bounding box center [74, 102] width 44 height 22
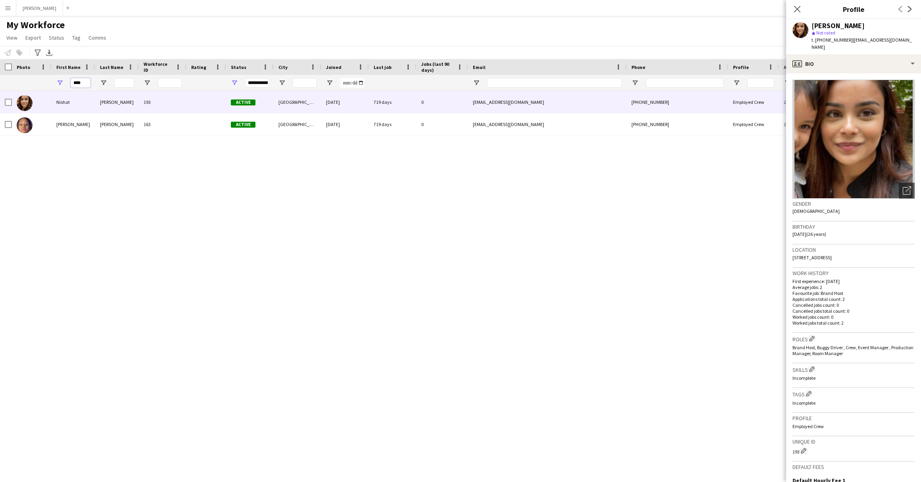
click at [84, 83] on input "****" at bounding box center [81, 83] width 20 height 10
type input "*"
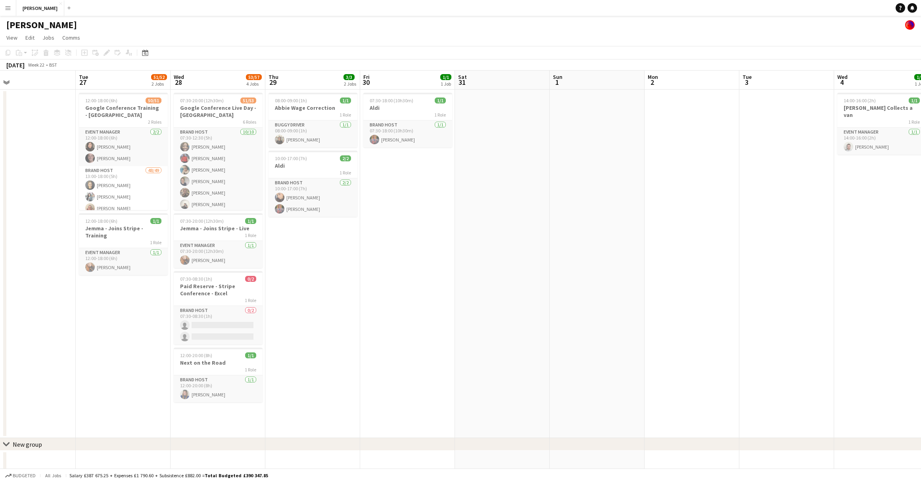
scroll to position [0, 190]
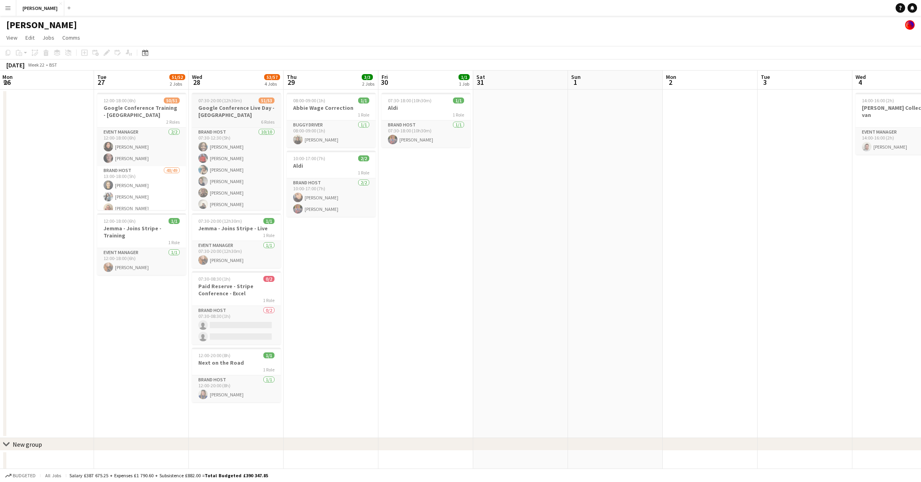
click at [249, 117] on h3 "Google Conference Live Day - [GEOGRAPHIC_DATA]" at bounding box center [236, 111] width 89 height 14
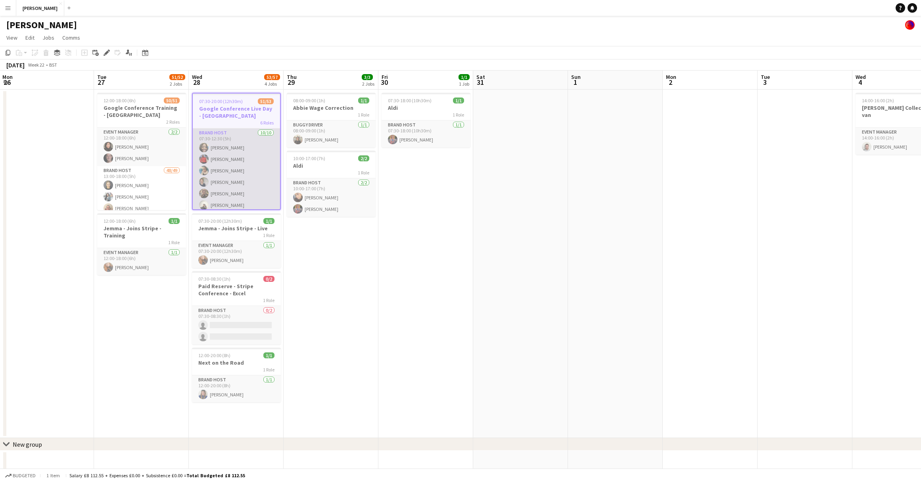
click at [244, 130] on app-card-role "Brand Host [DATE] 07:30-12:30 (5h) [PERSON_NAME] [PERSON_NAME] [PERSON_NAME] [P…" at bounding box center [236, 194] width 87 height 130
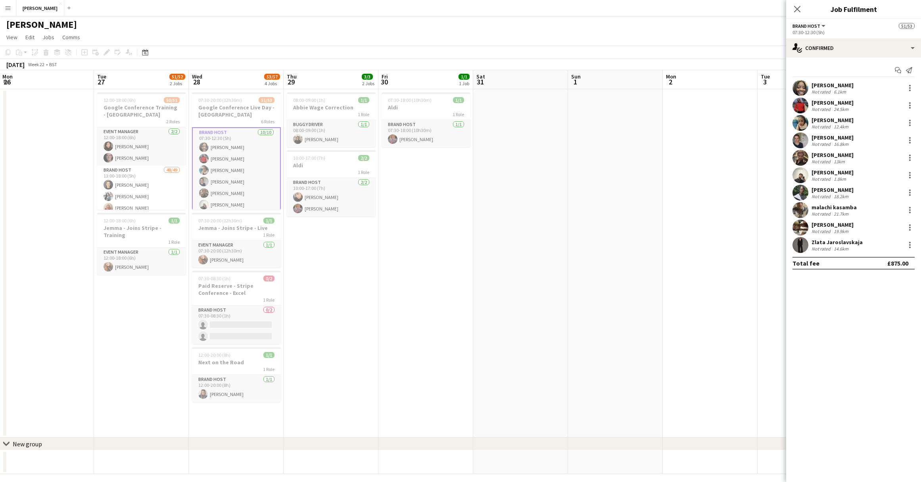
scroll to position [0, 0]
click at [243, 112] on h3 "Google Conference Live Day - [GEOGRAPHIC_DATA]" at bounding box center [236, 111] width 89 height 14
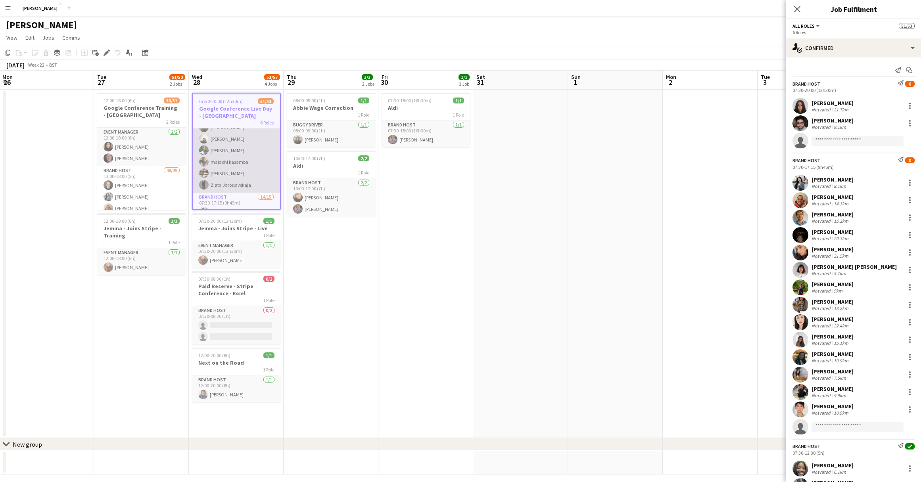
scroll to position [90, 0]
click at [242, 186] on app-card-role "Brand Host 14/15 07:30-17:15 (9h45m) [PERSON_NAME] [PERSON_NAME] [PERSON_NAME] …" at bounding box center [236, 264] width 87 height 190
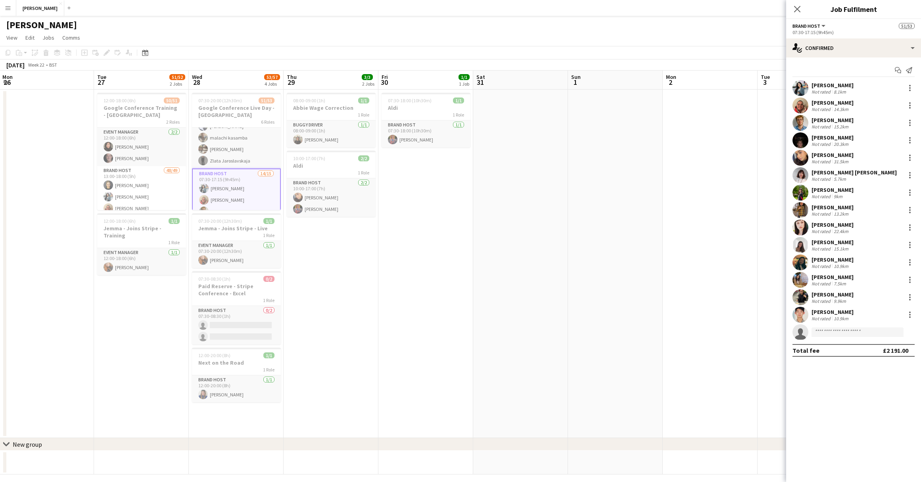
click at [819, 292] on div "[PERSON_NAME]" at bounding box center [833, 294] width 42 height 7
